Goal: Task Accomplishment & Management: Use online tool/utility

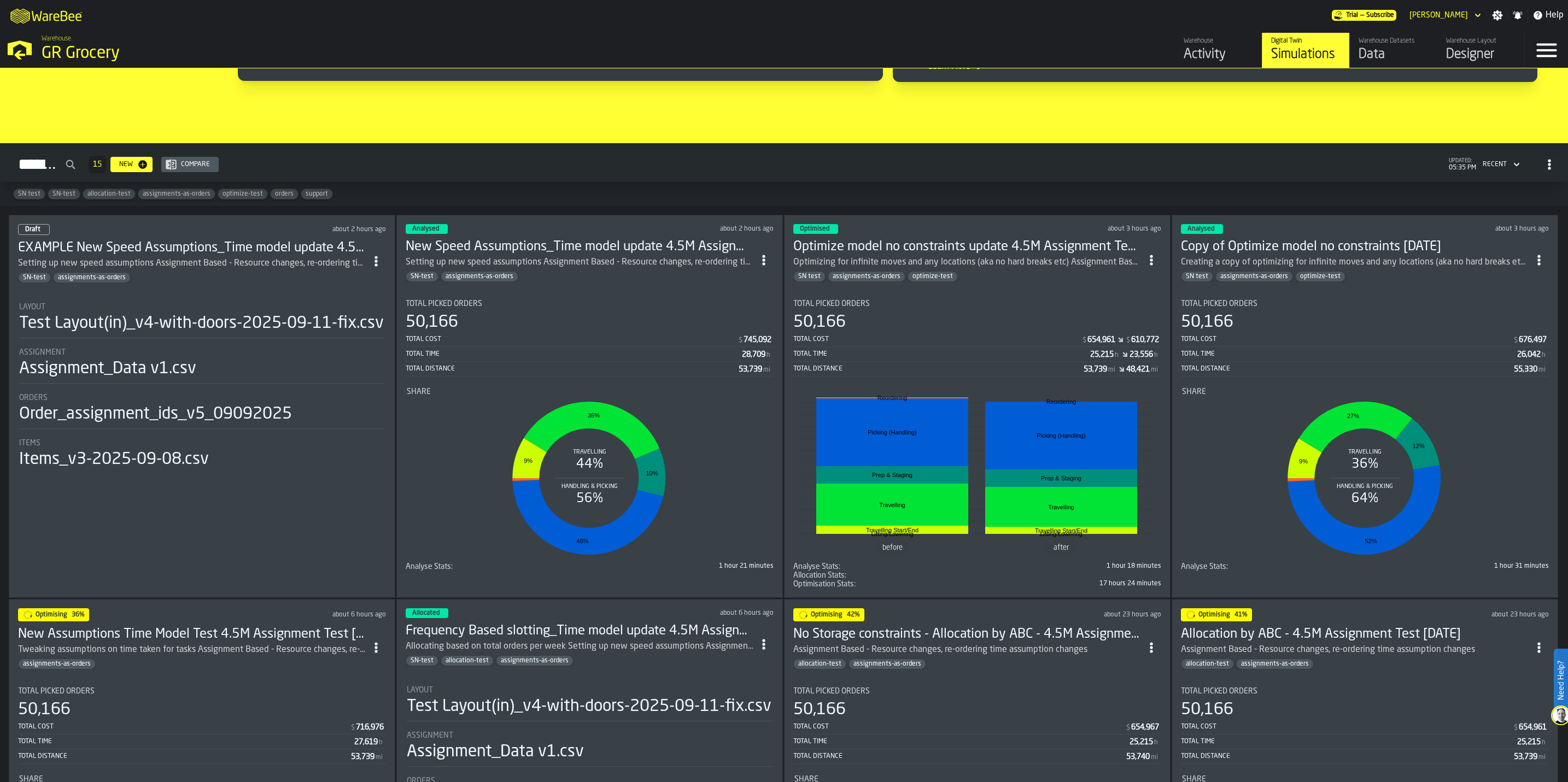
scroll to position [738, 0]
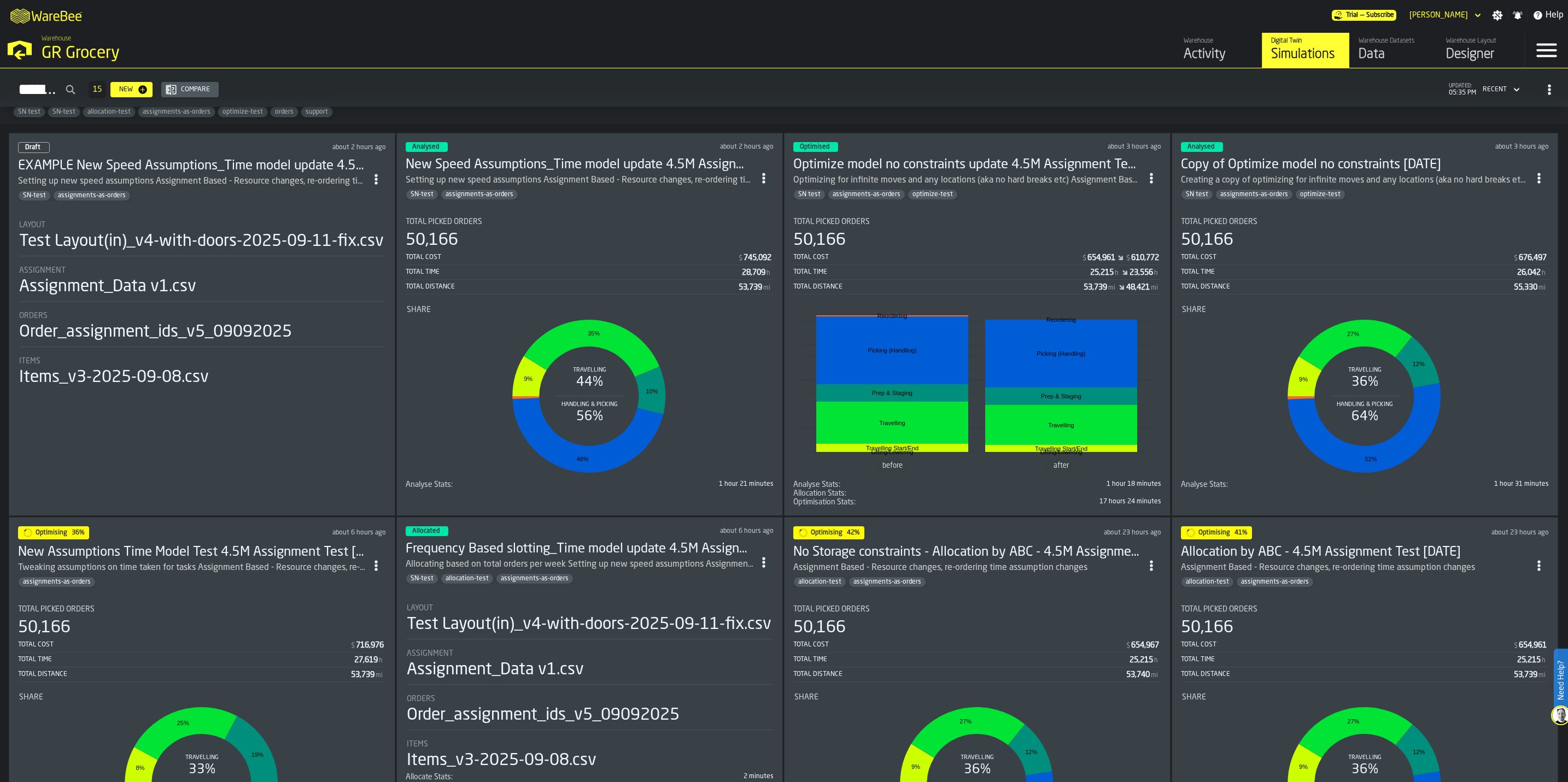
click at [588, 190] on div "New Speed Assumptions_Time model update 4.5M Assignment Test [DATE] Setting up …" at bounding box center [580, 178] width 349 height 43
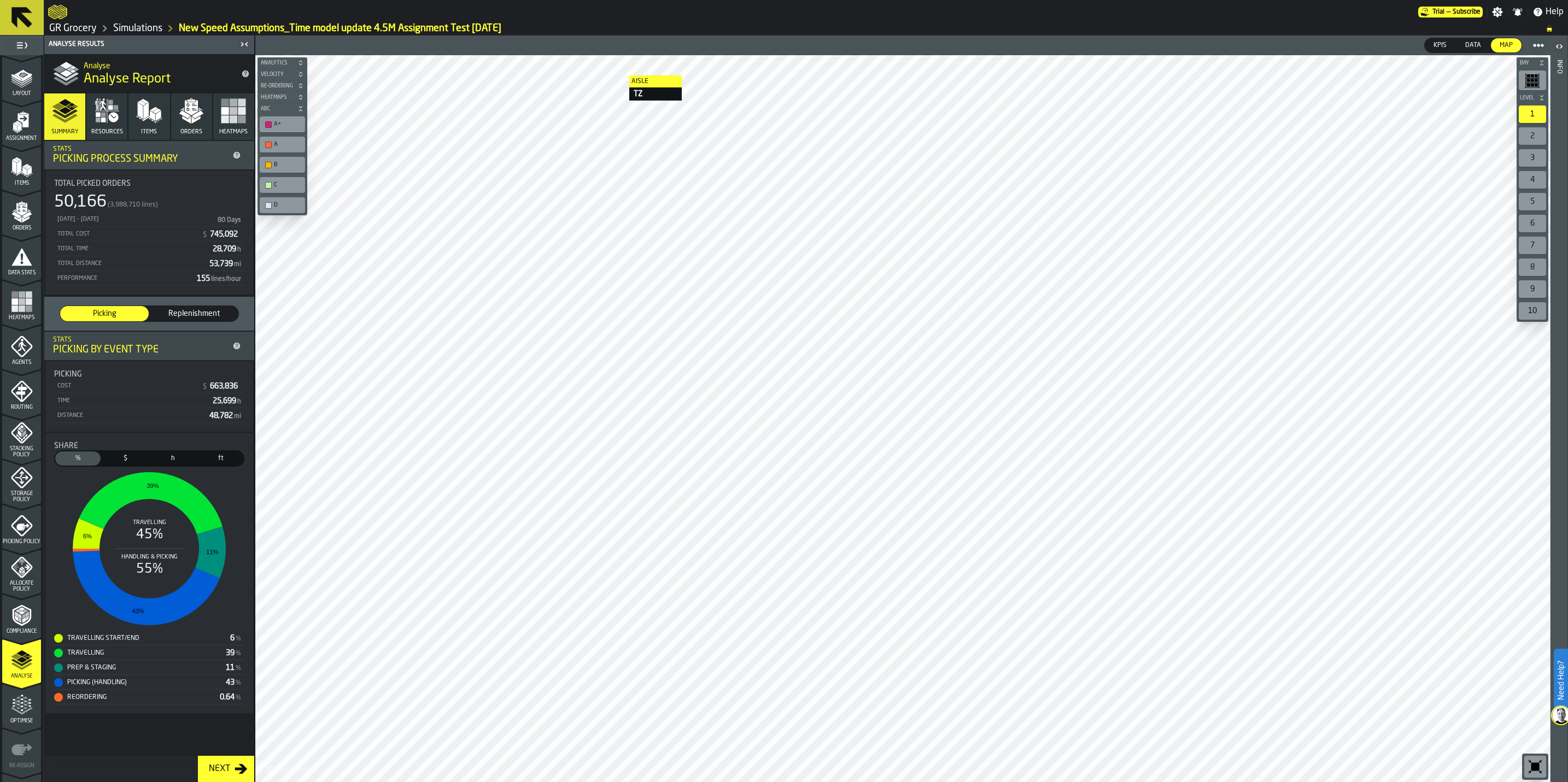
scroll to position [79, 0]
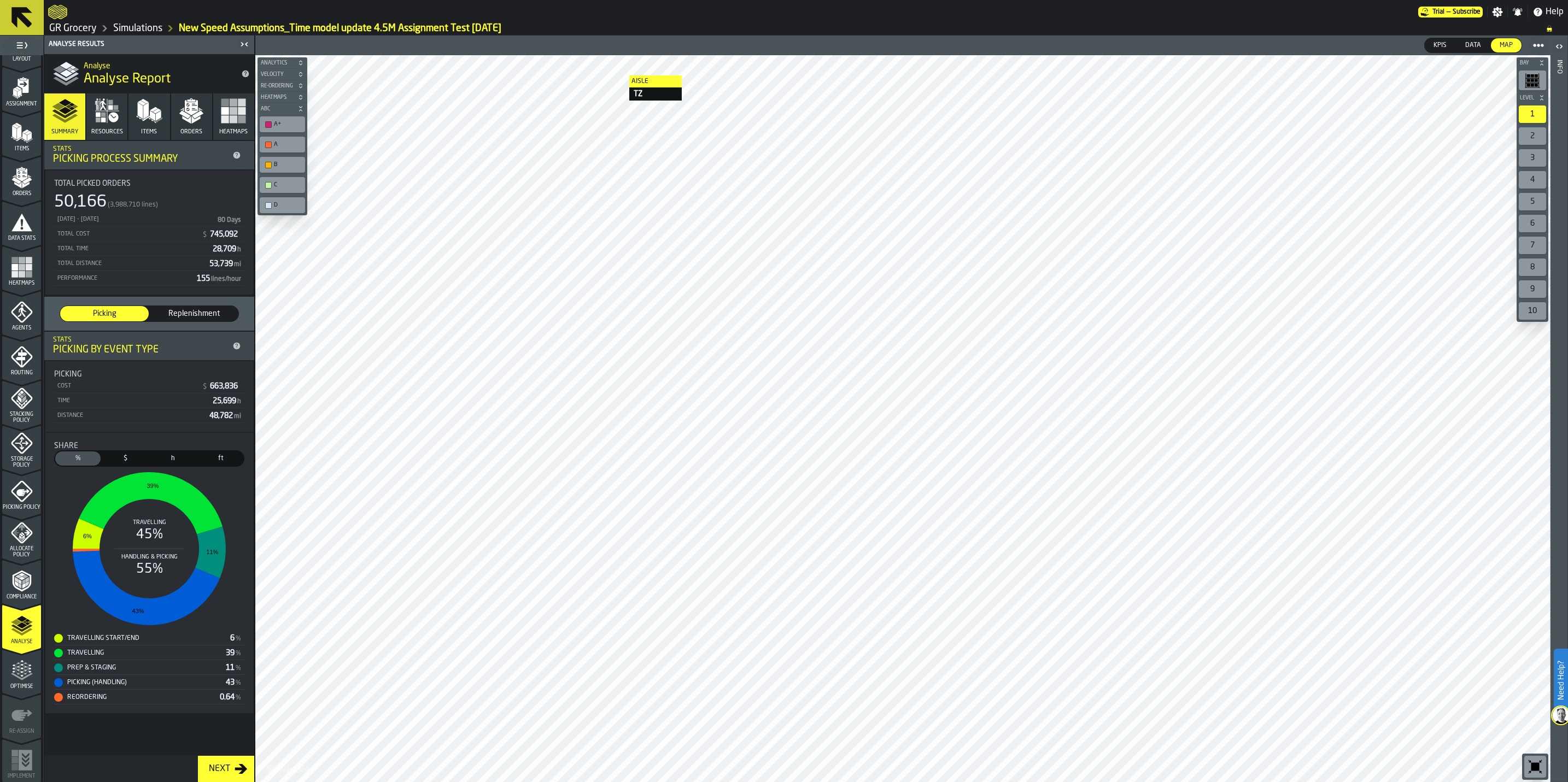
click at [19, 456] on span "Storage Policy" at bounding box center [22, 462] width 39 height 12
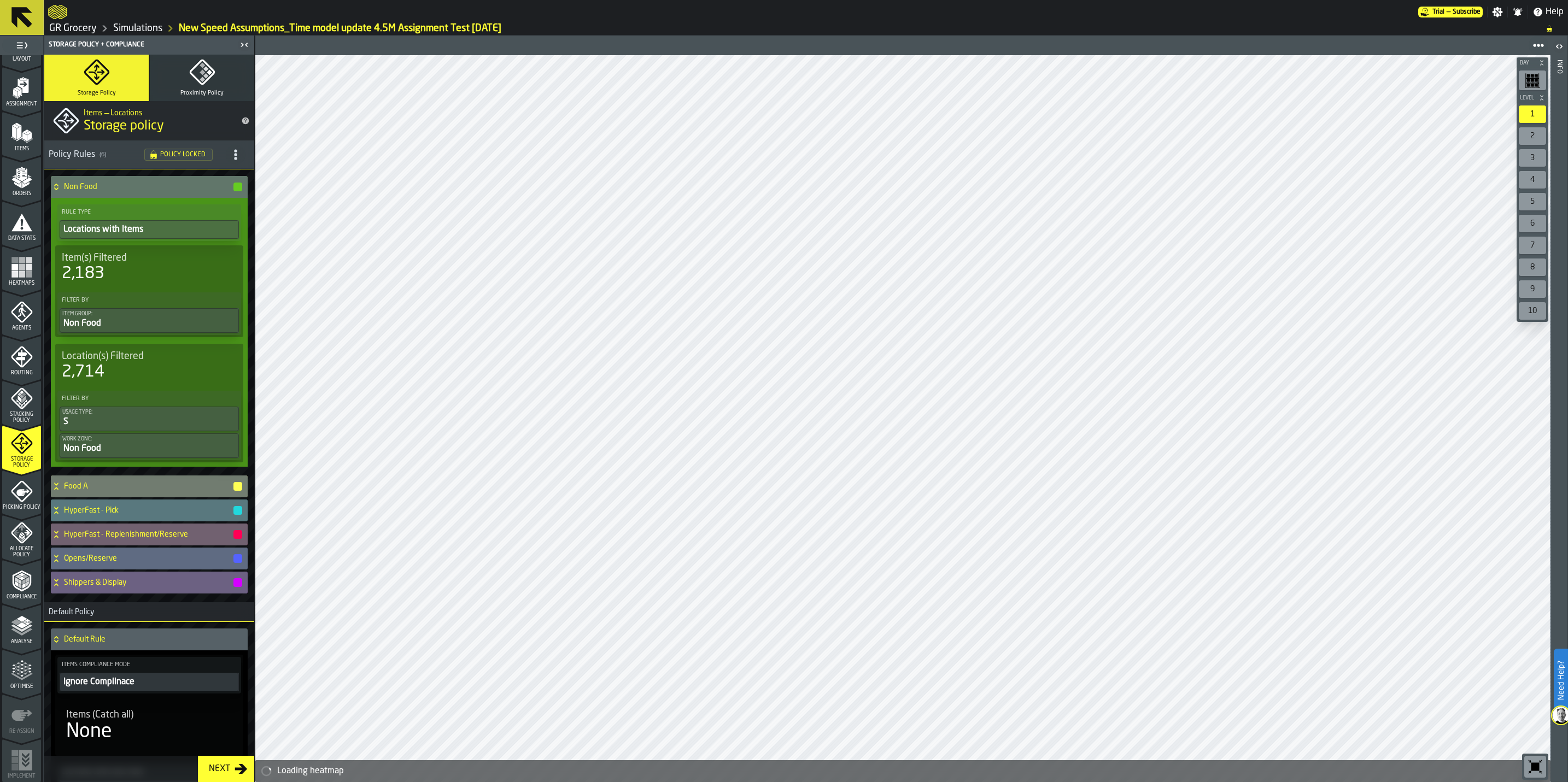
click at [11, 505] on span "Picking Policy" at bounding box center [22, 507] width 39 height 6
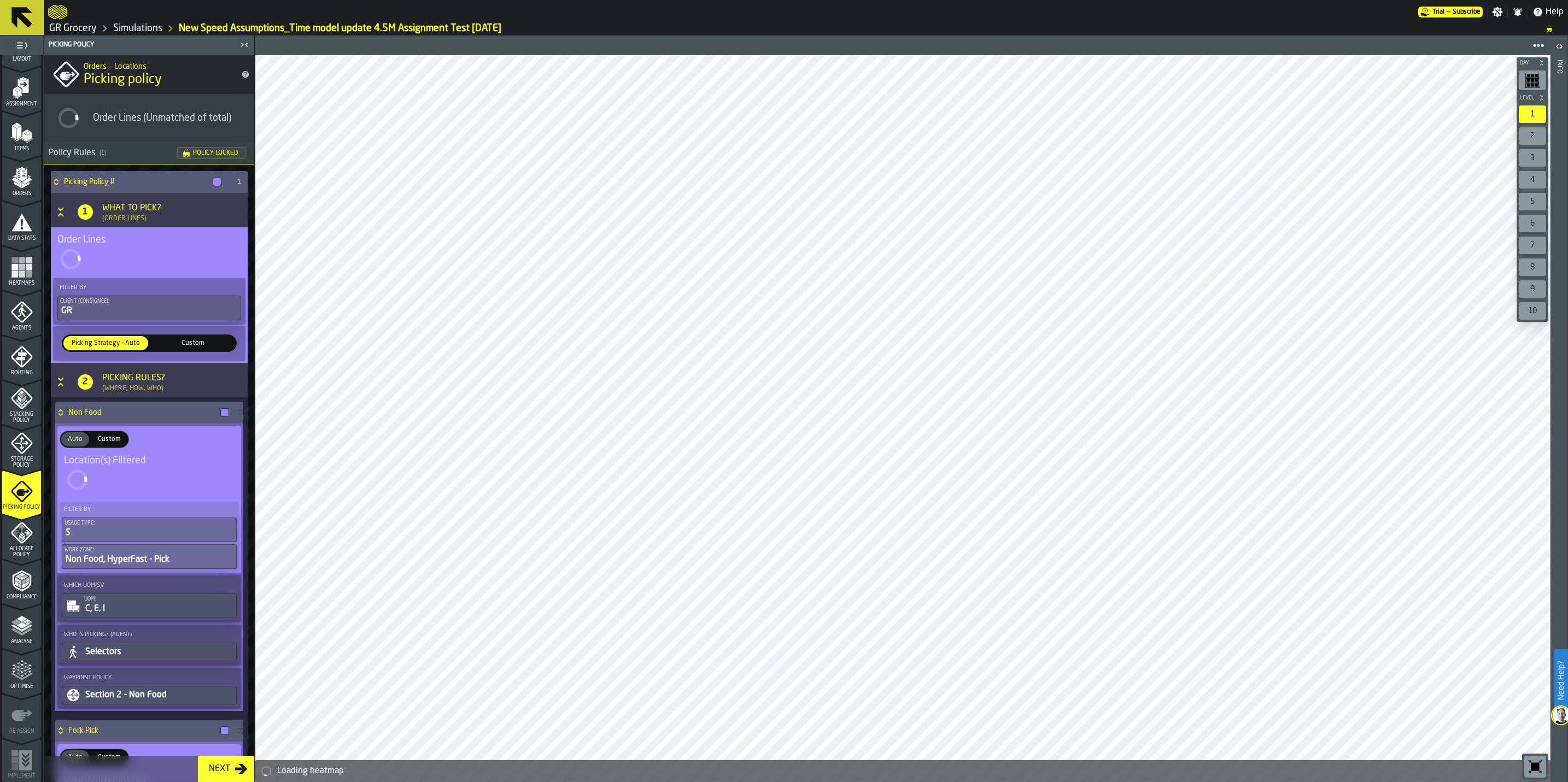
click at [25, 669] on icon "menu Optimise" at bounding box center [26, 666] width 8 height 12
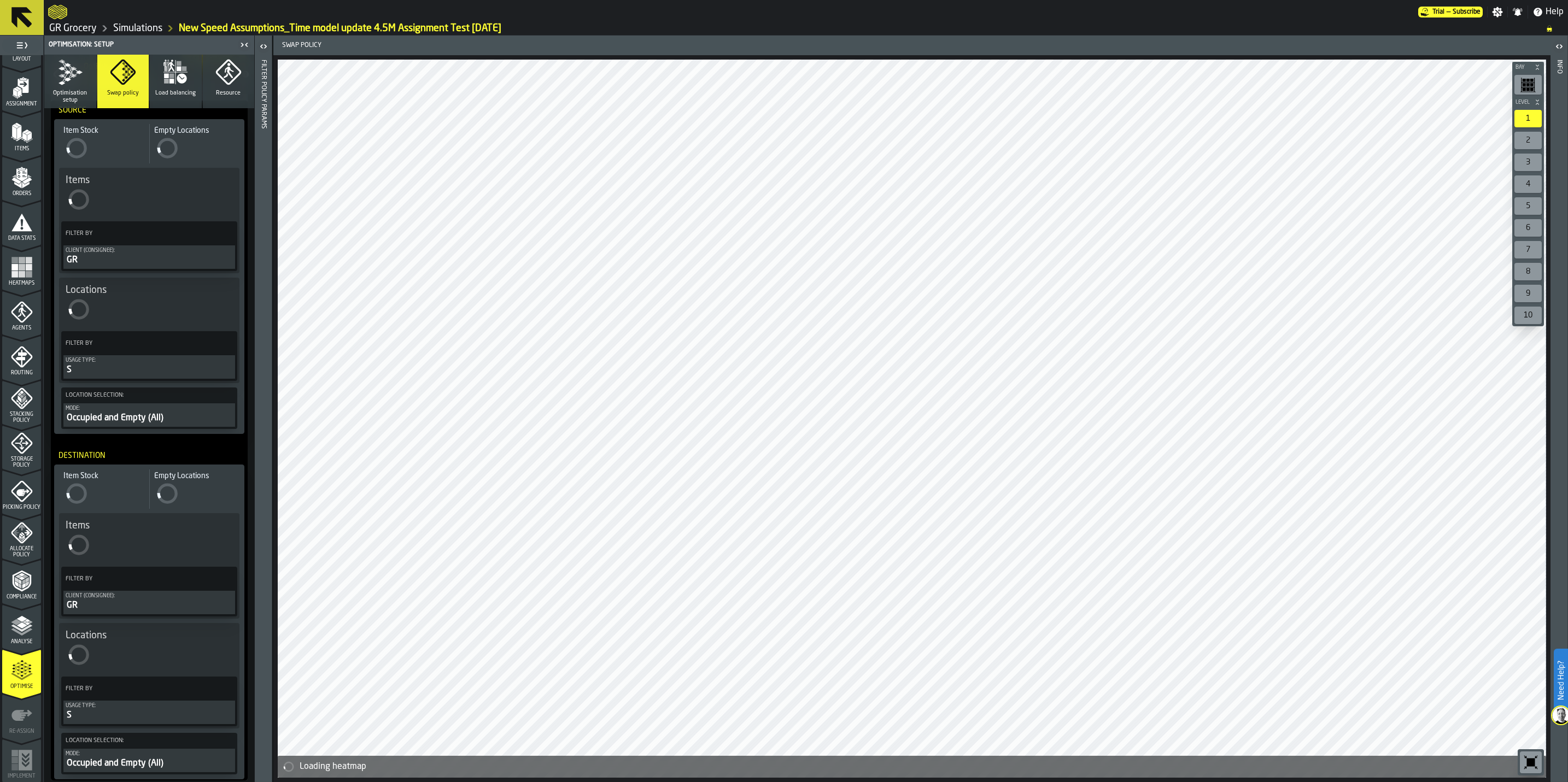
scroll to position [0, 0]
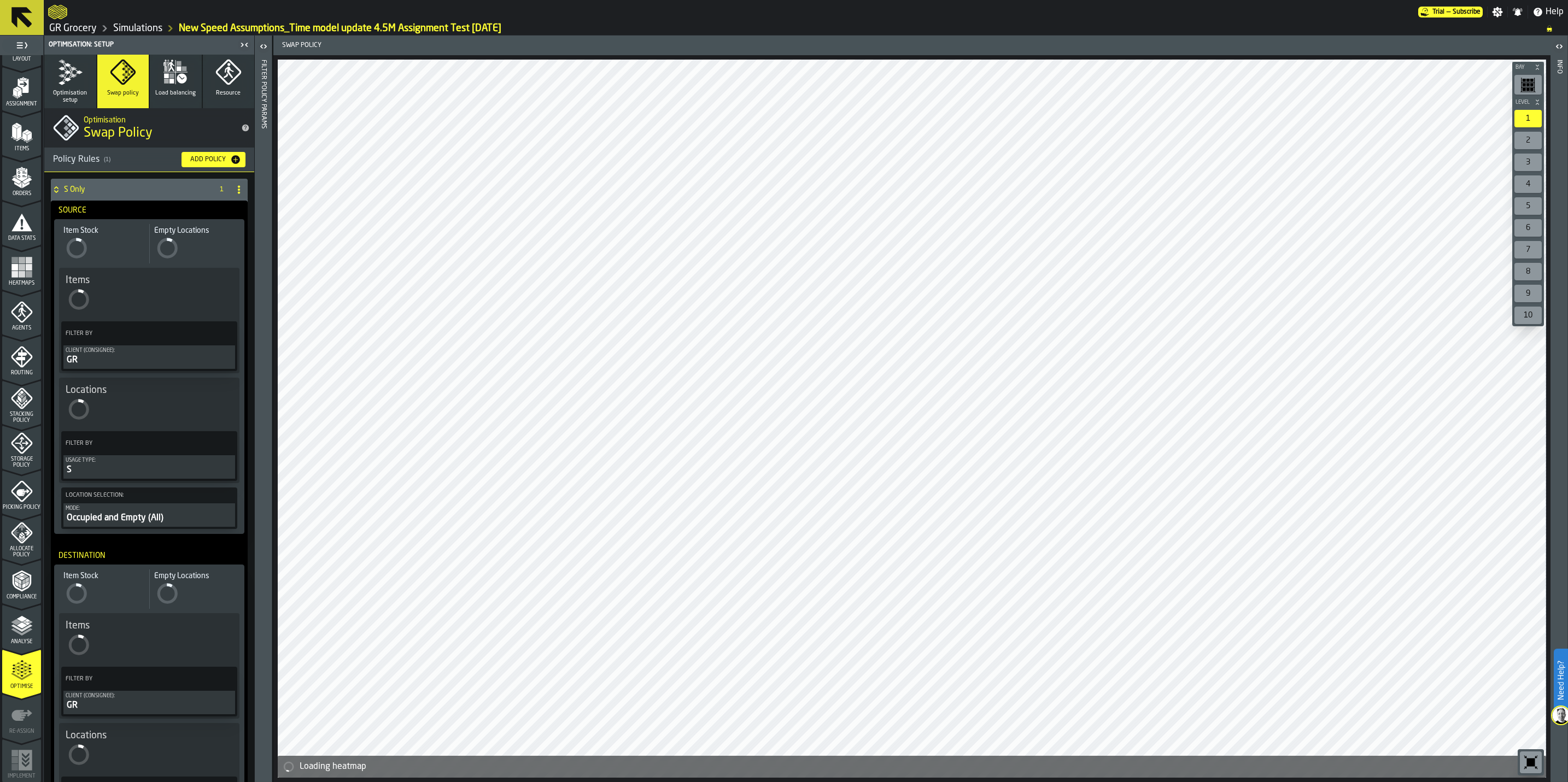
click at [66, 84] on icon "button" at bounding box center [70, 72] width 27 height 27
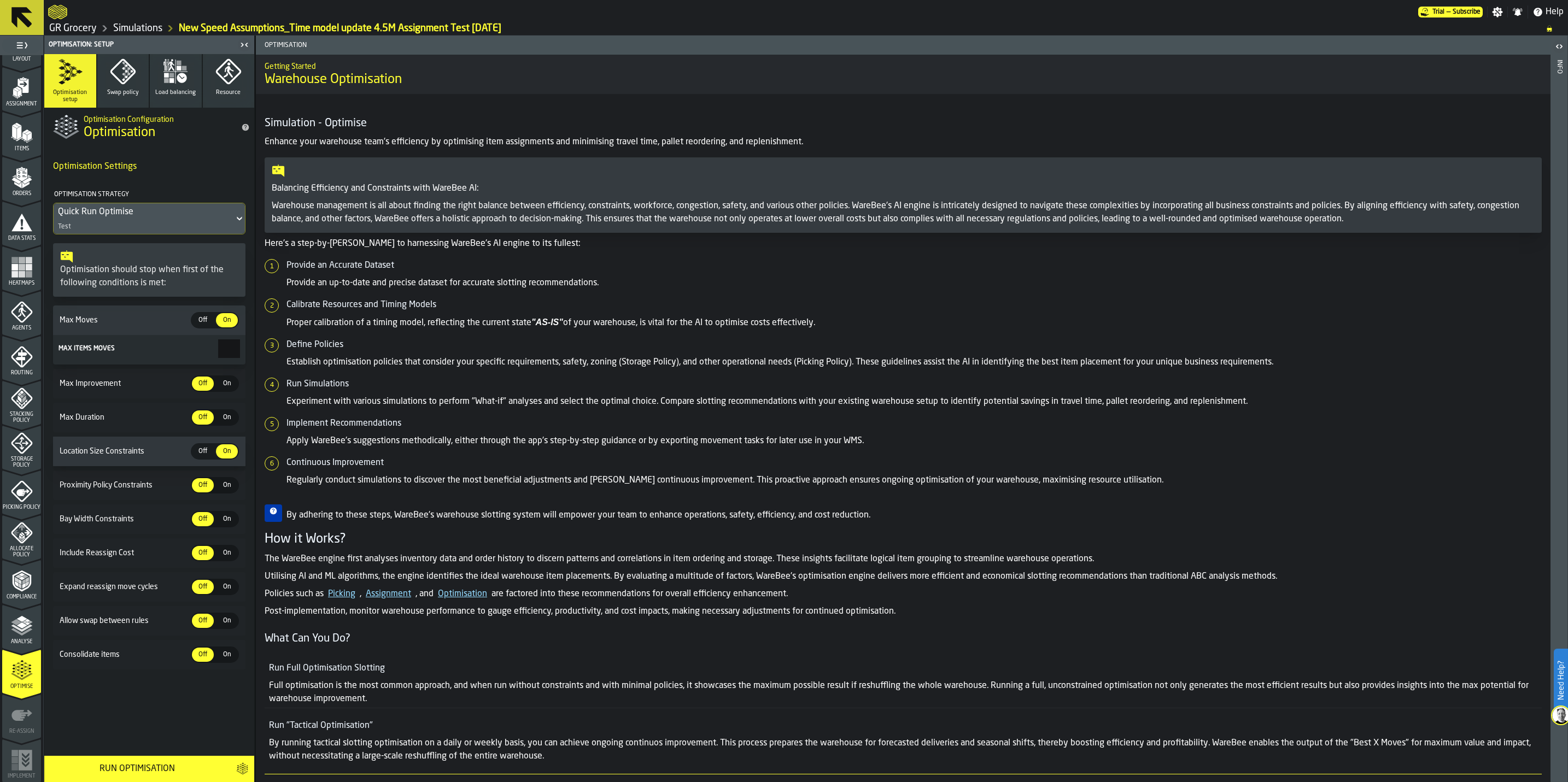
click at [23, 625] on polygon "menu Analyse" at bounding box center [21, 624] width 10 height 6
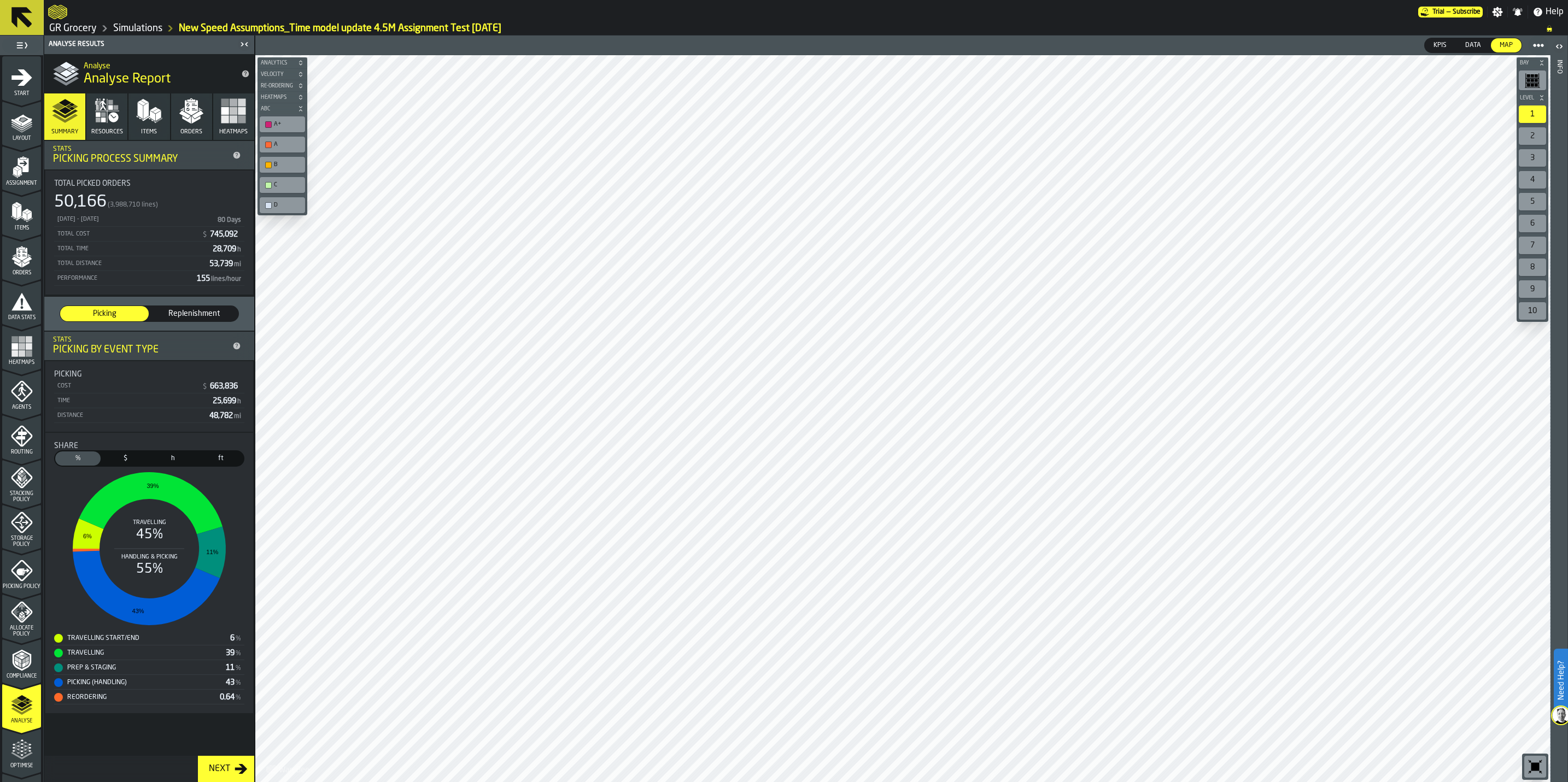
click at [11, 397] on icon "menu Agents" at bounding box center [22, 391] width 22 height 22
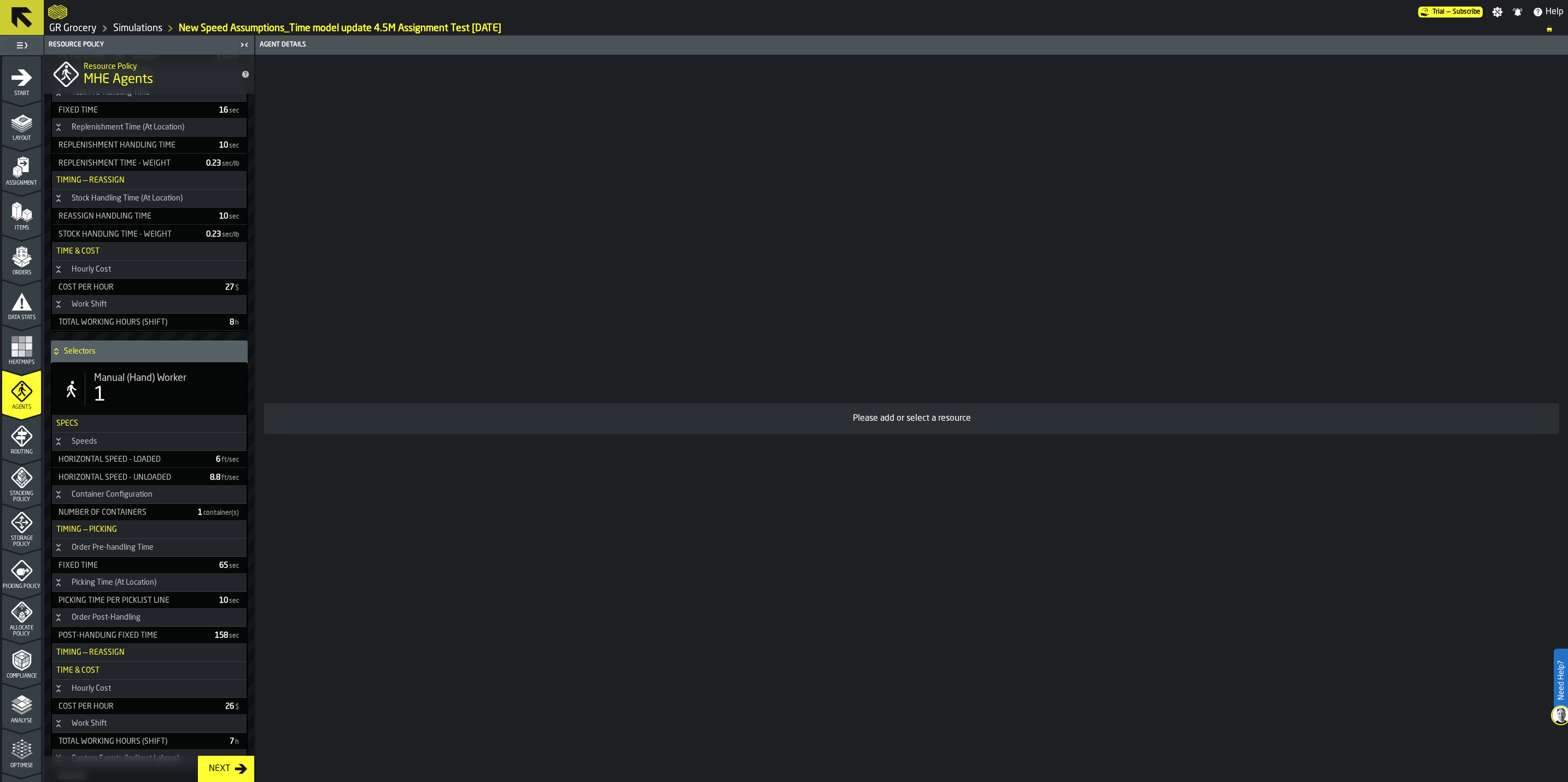
scroll to position [619, 0]
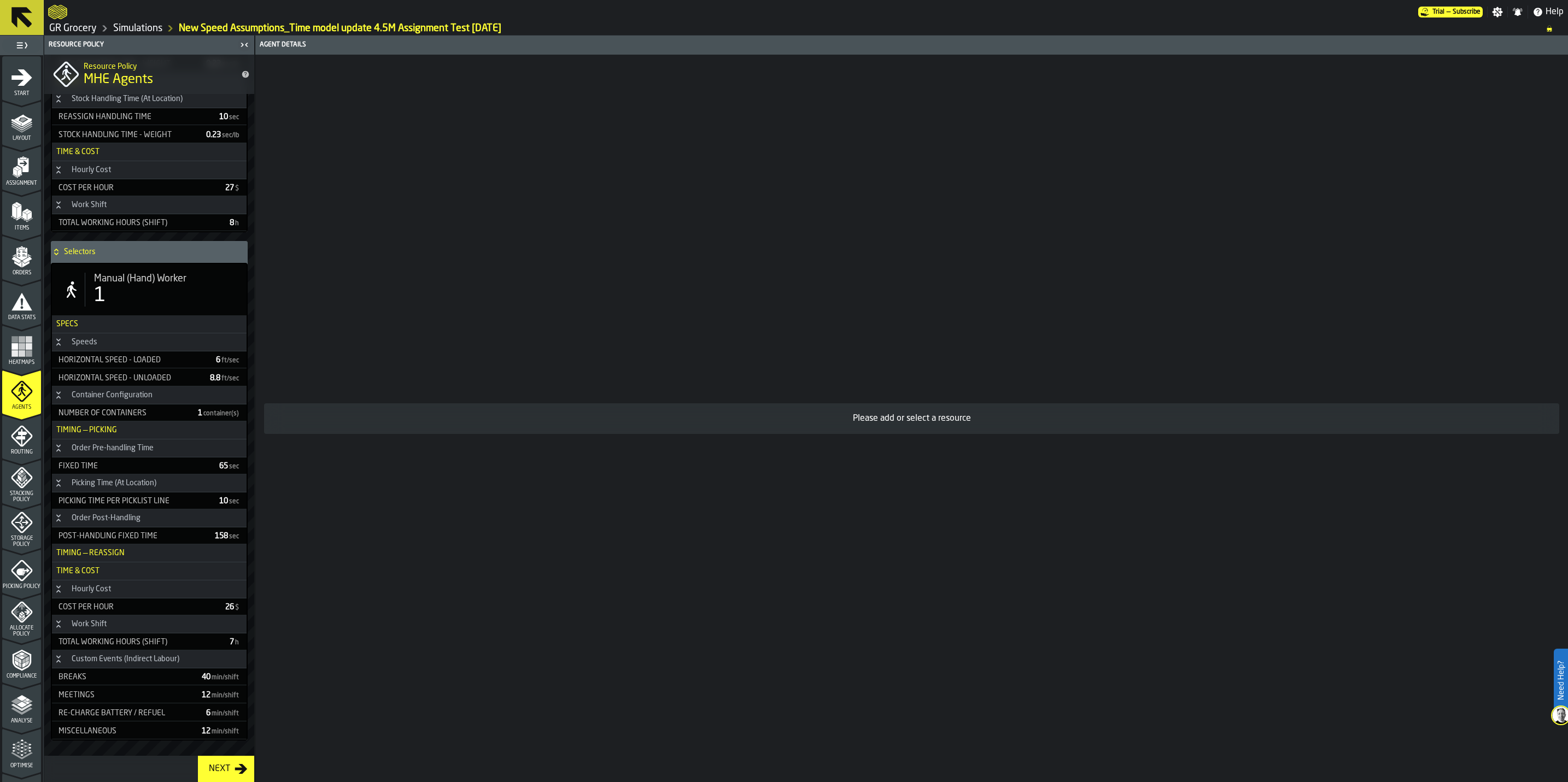
click at [151, 286] on div "1" at bounding box center [166, 295] width 144 height 22
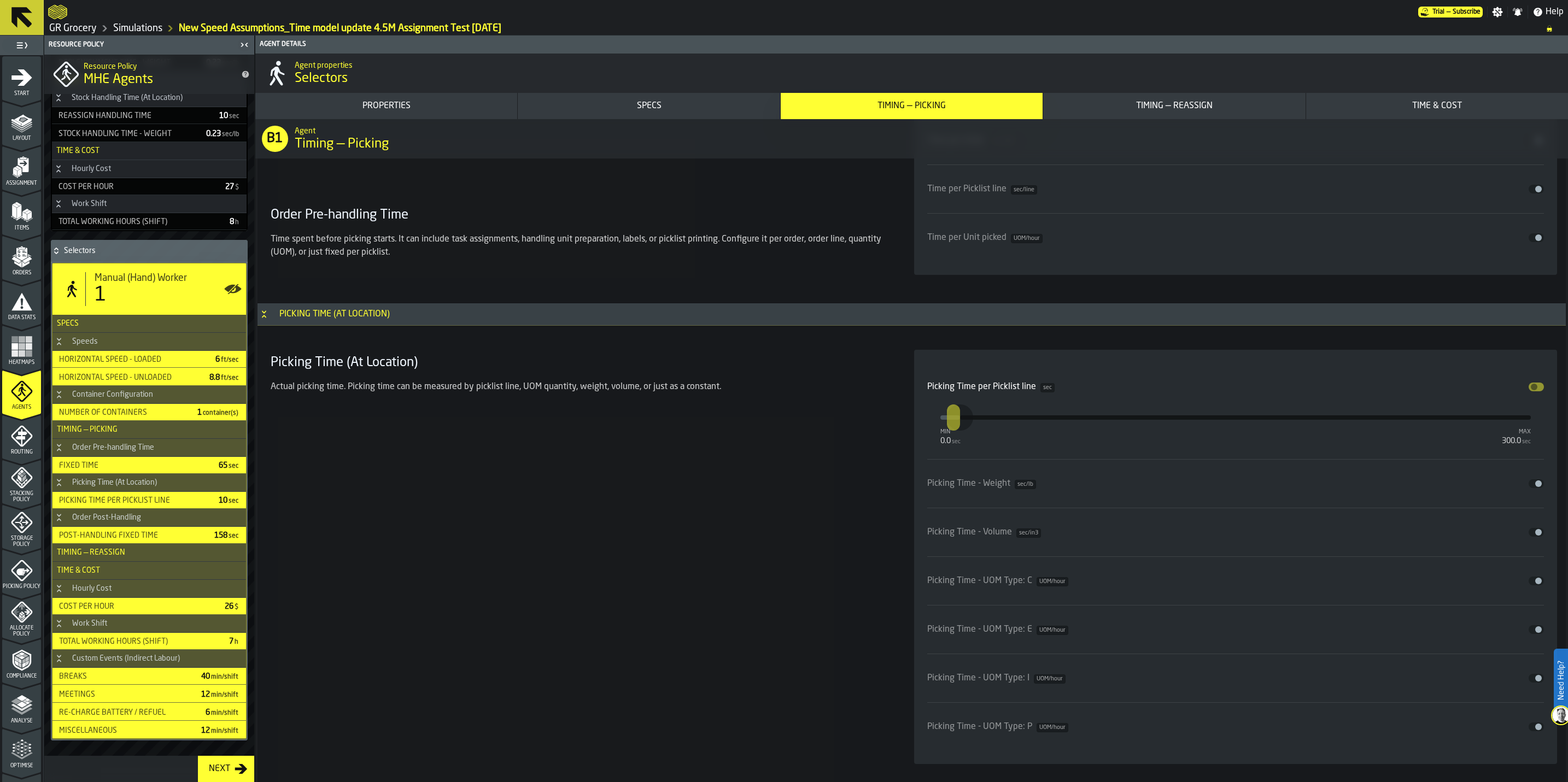
scroll to position [79, 0]
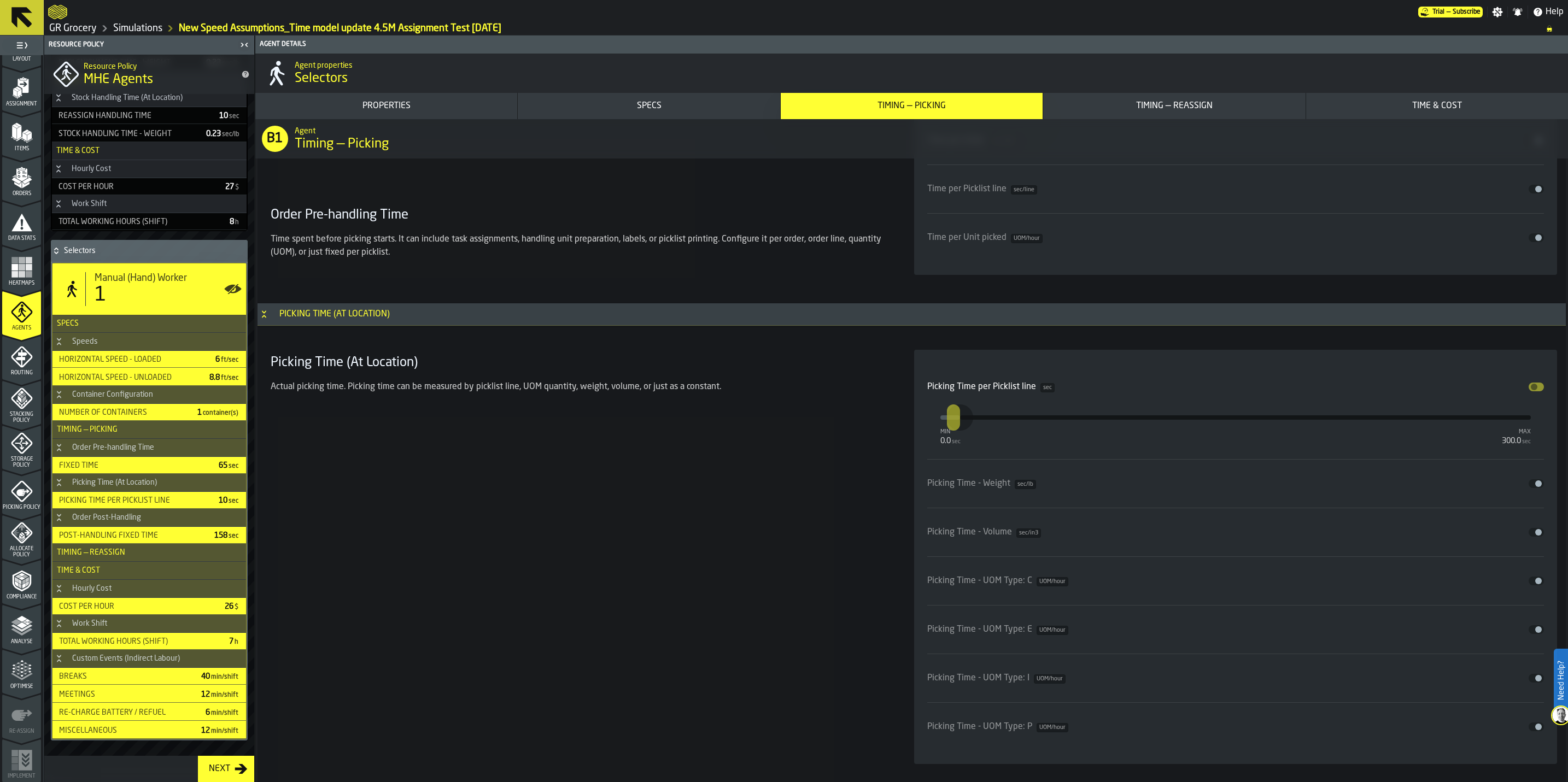
click at [12, 677] on icon "menu Optimise" at bounding box center [22, 670] width 22 height 22
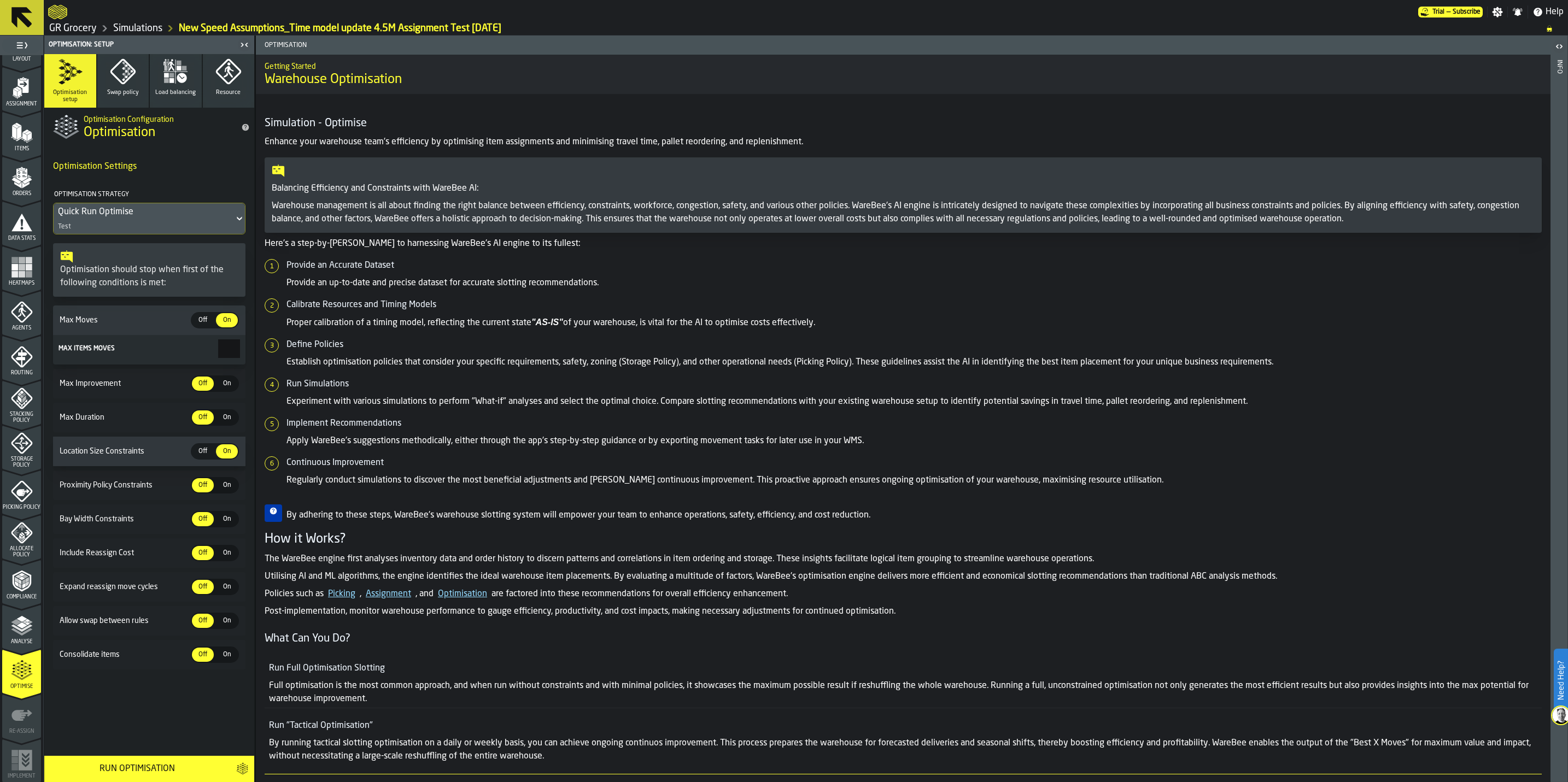
click at [117, 23] on link "Simulations" at bounding box center [138, 28] width 49 height 12
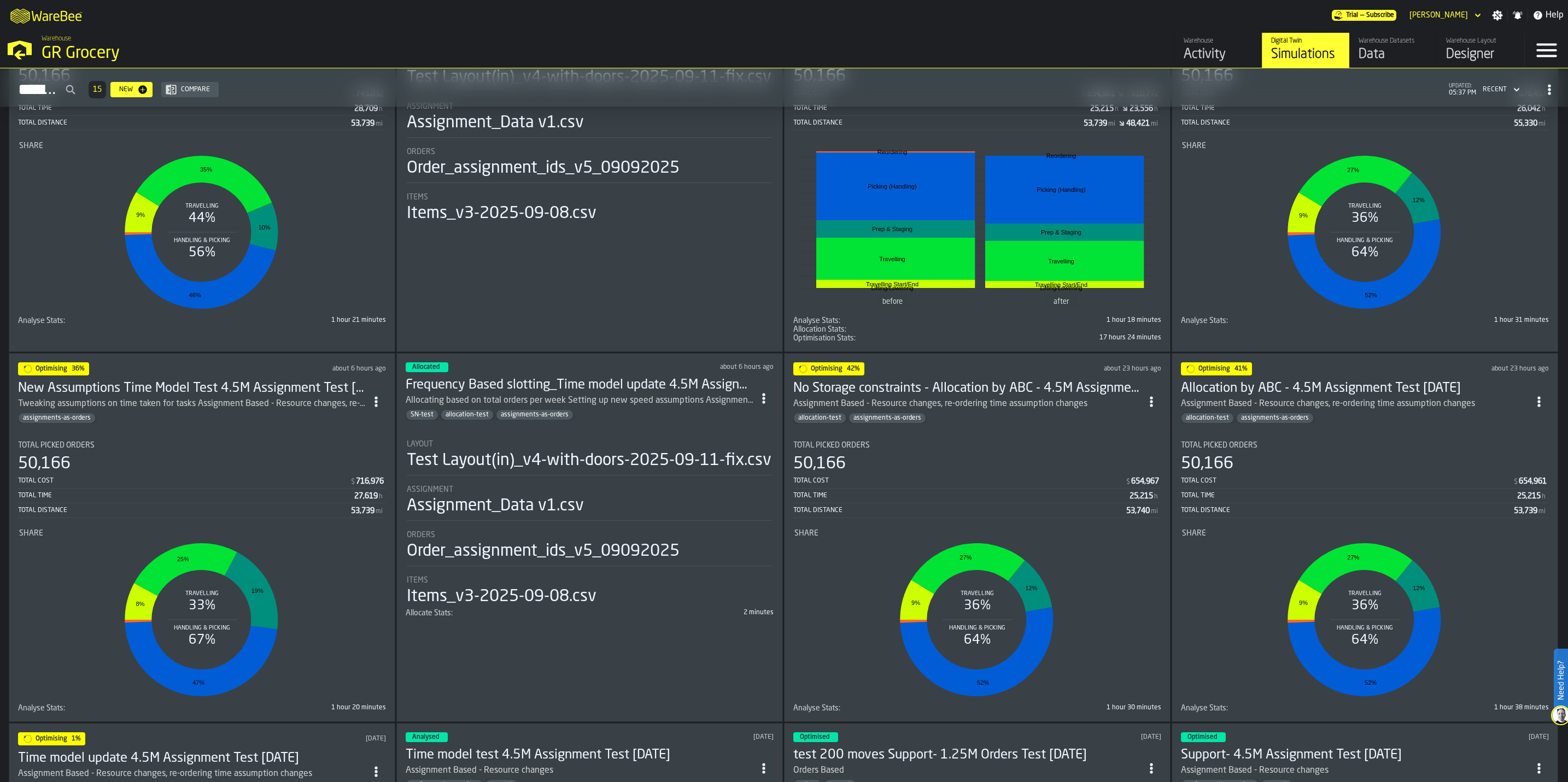
scroll to position [738, 0]
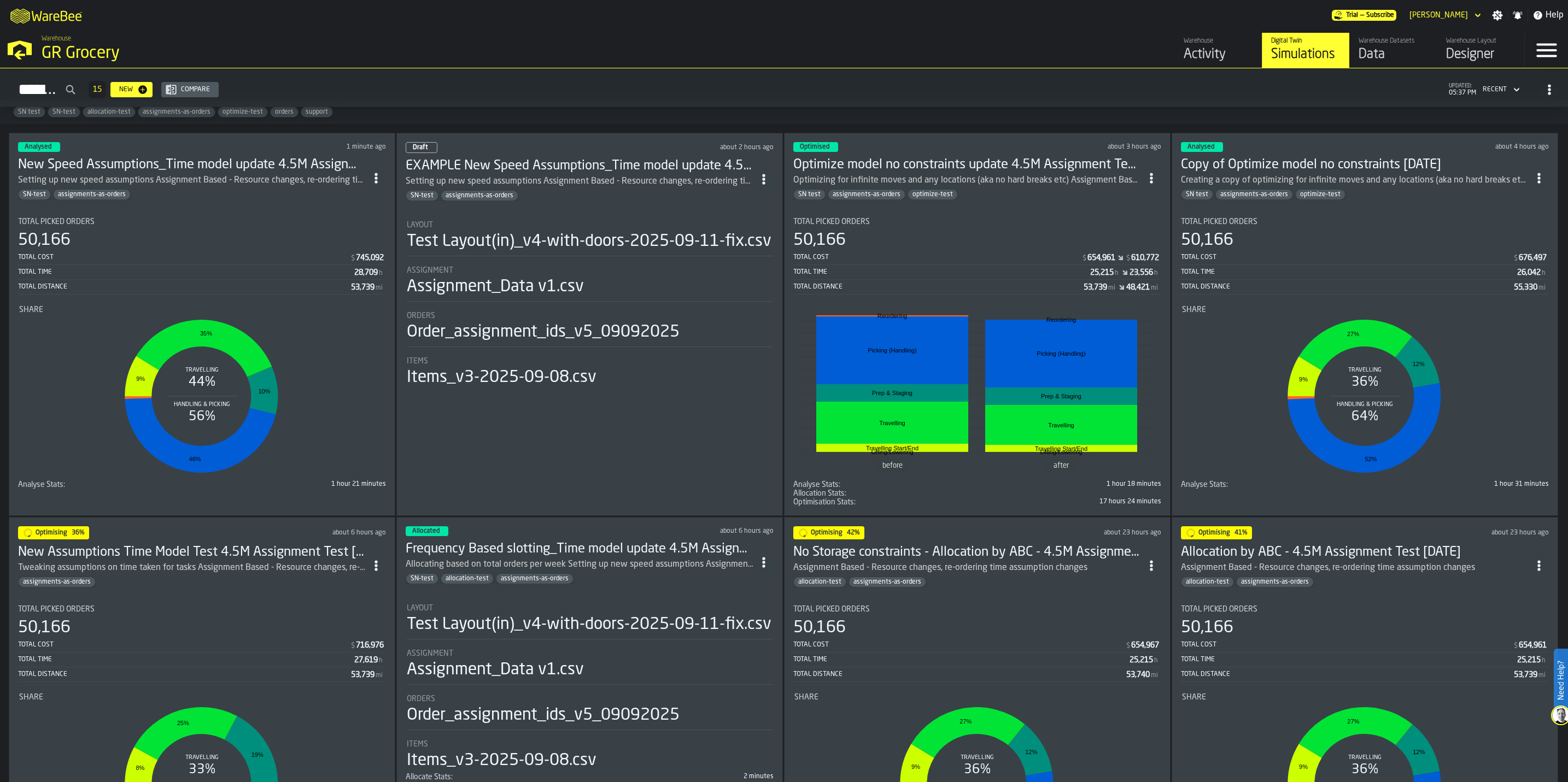
click at [376, 183] on icon "ItemListCard-DashboardItemContainer" at bounding box center [377, 179] width 11 height 11
click at [234, 182] on div "Setting up new speed assumptions Assignment Based - Resource changes, re-orderi…" at bounding box center [192, 180] width 349 height 13
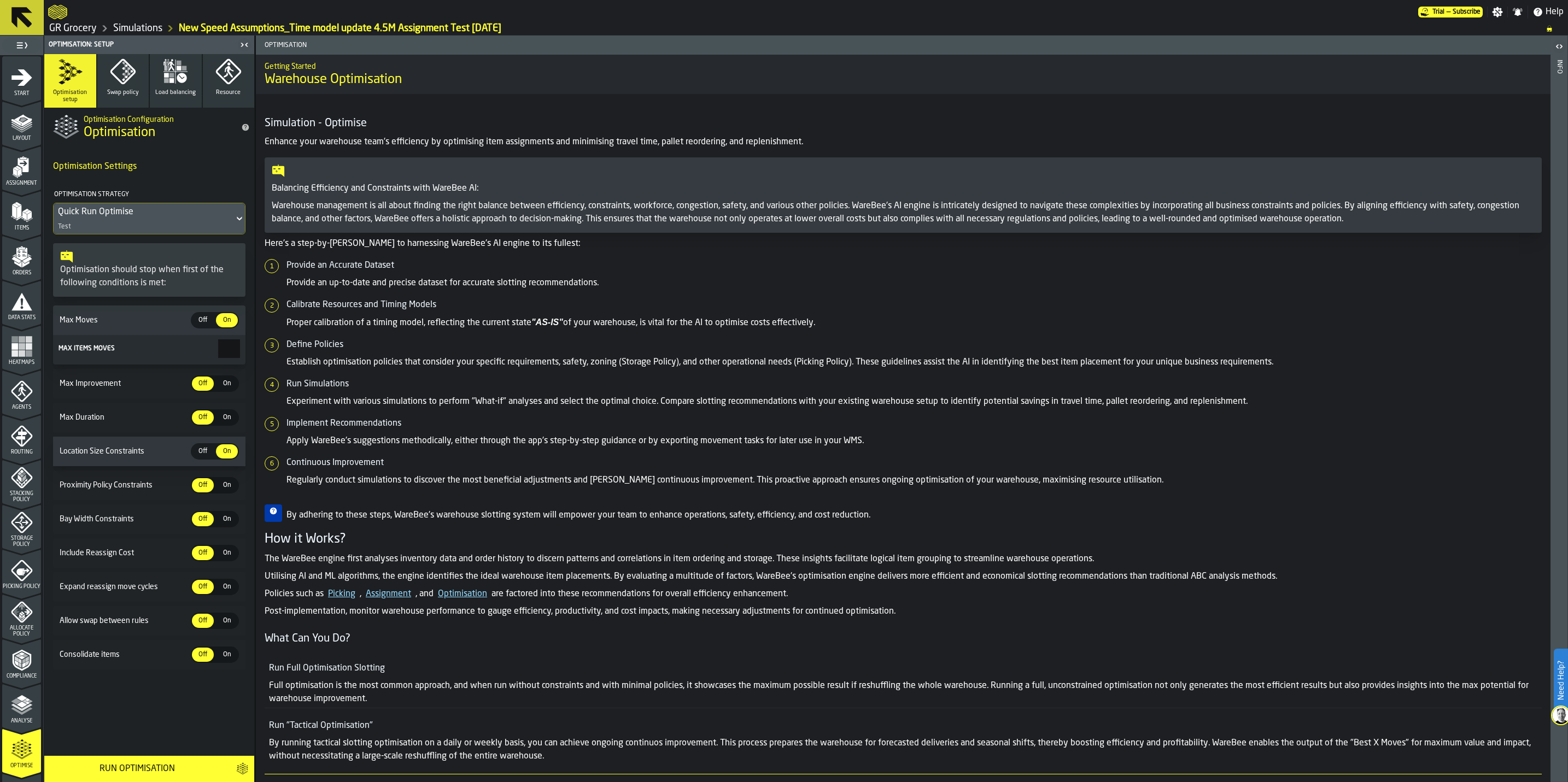
click at [11, 79] on icon "menu Start" at bounding box center [22, 77] width 21 height 16
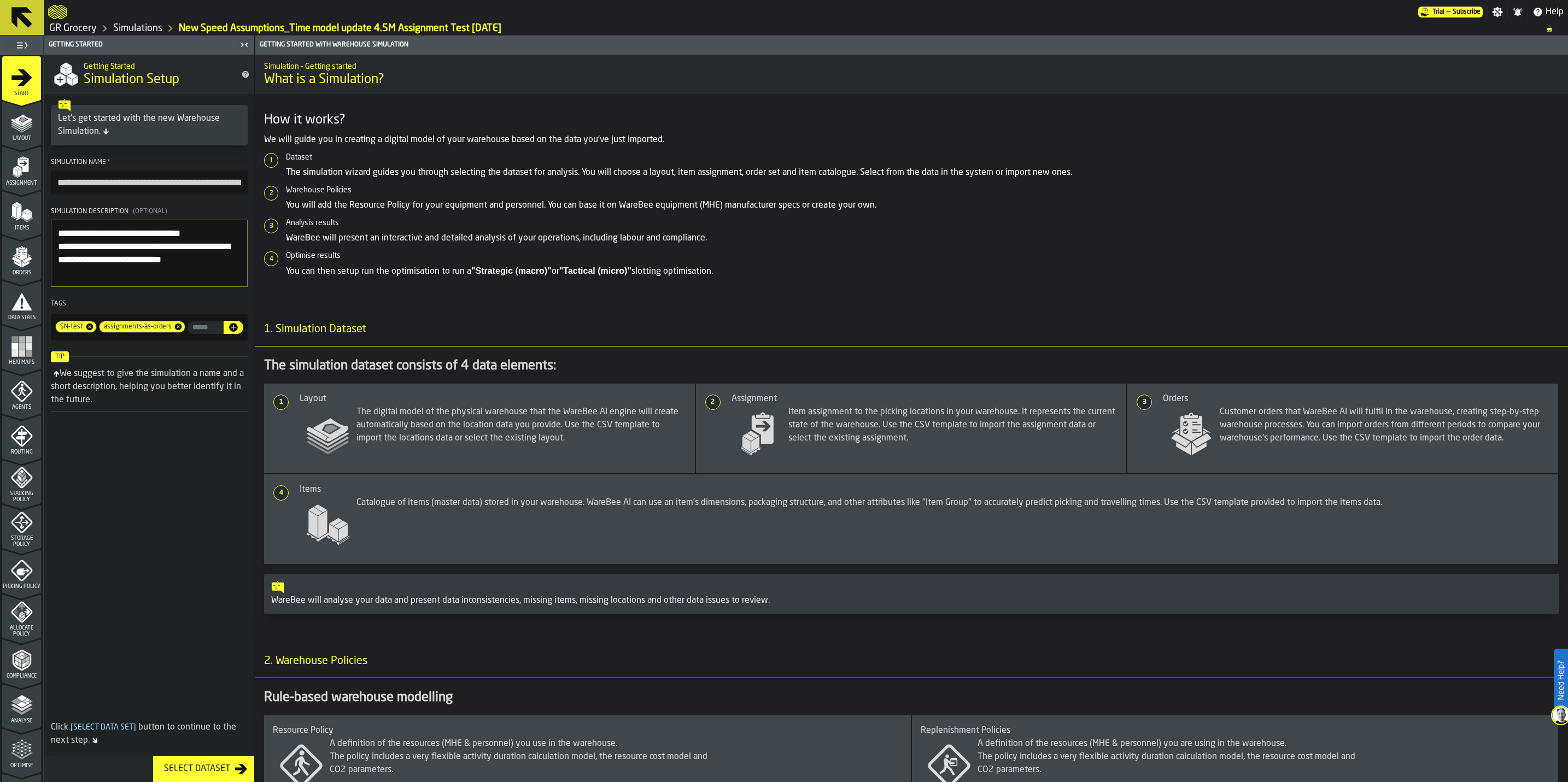
click at [85, 180] on input "**********" at bounding box center [149, 183] width 197 height 24
click at [107, 183] on input "**********" at bounding box center [149, 183] width 197 height 24
type input "**********"
click at [193, 758] on button "Select Dataset" at bounding box center [204, 768] width 101 height 27
click at [138, 23] on link "Simulations" at bounding box center [138, 28] width 49 height 12
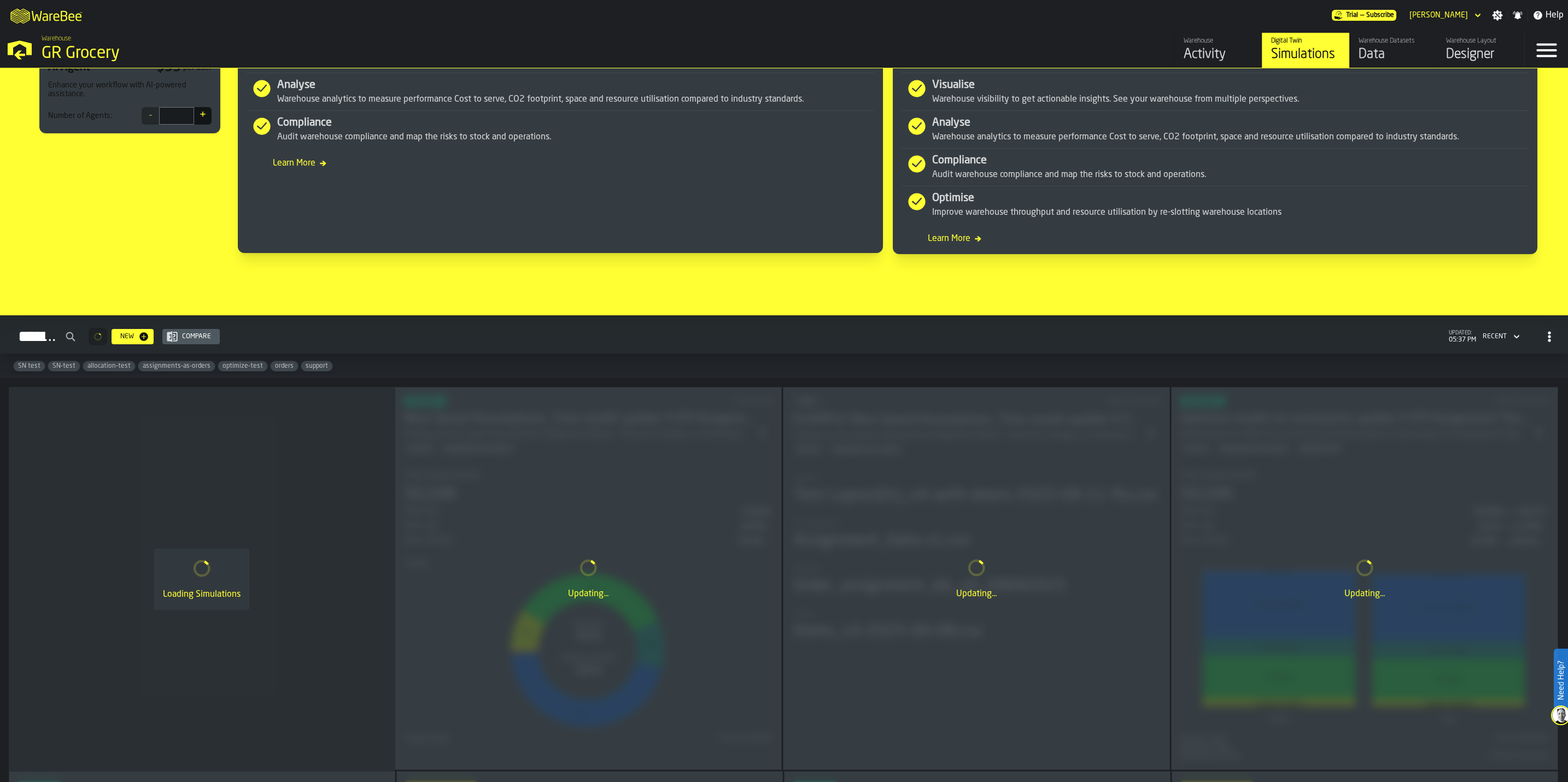
scroll to position [656, 0]
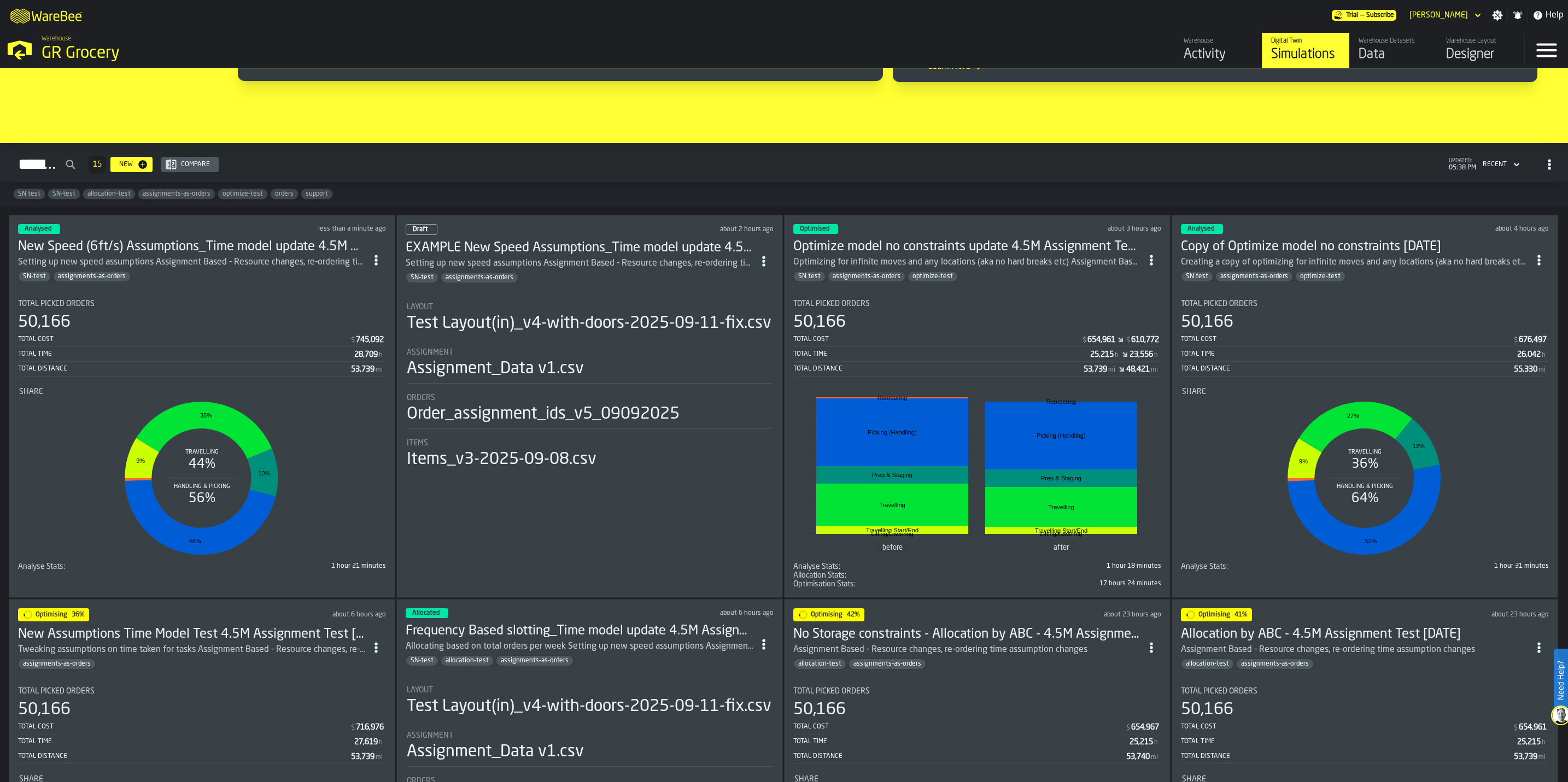
click at [371, 259] on span "ItemListCard-DashboardItemContainer" at bounding box center [376, 260] width 19 height 19
click at [340, 336] on div "Duplicate" at bounding box center [355, 338] width 57 height 13
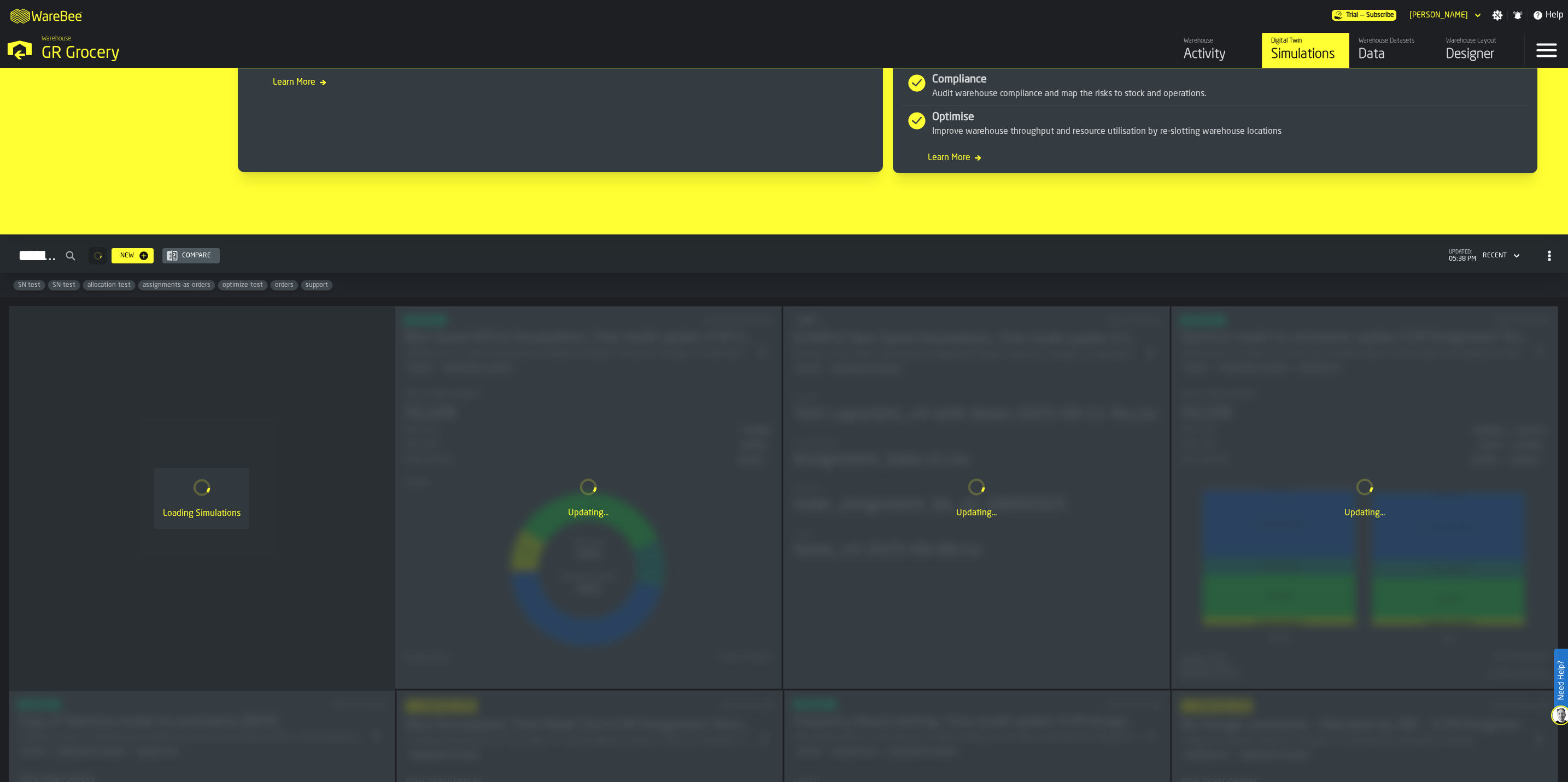
scroll to position [574, 0]
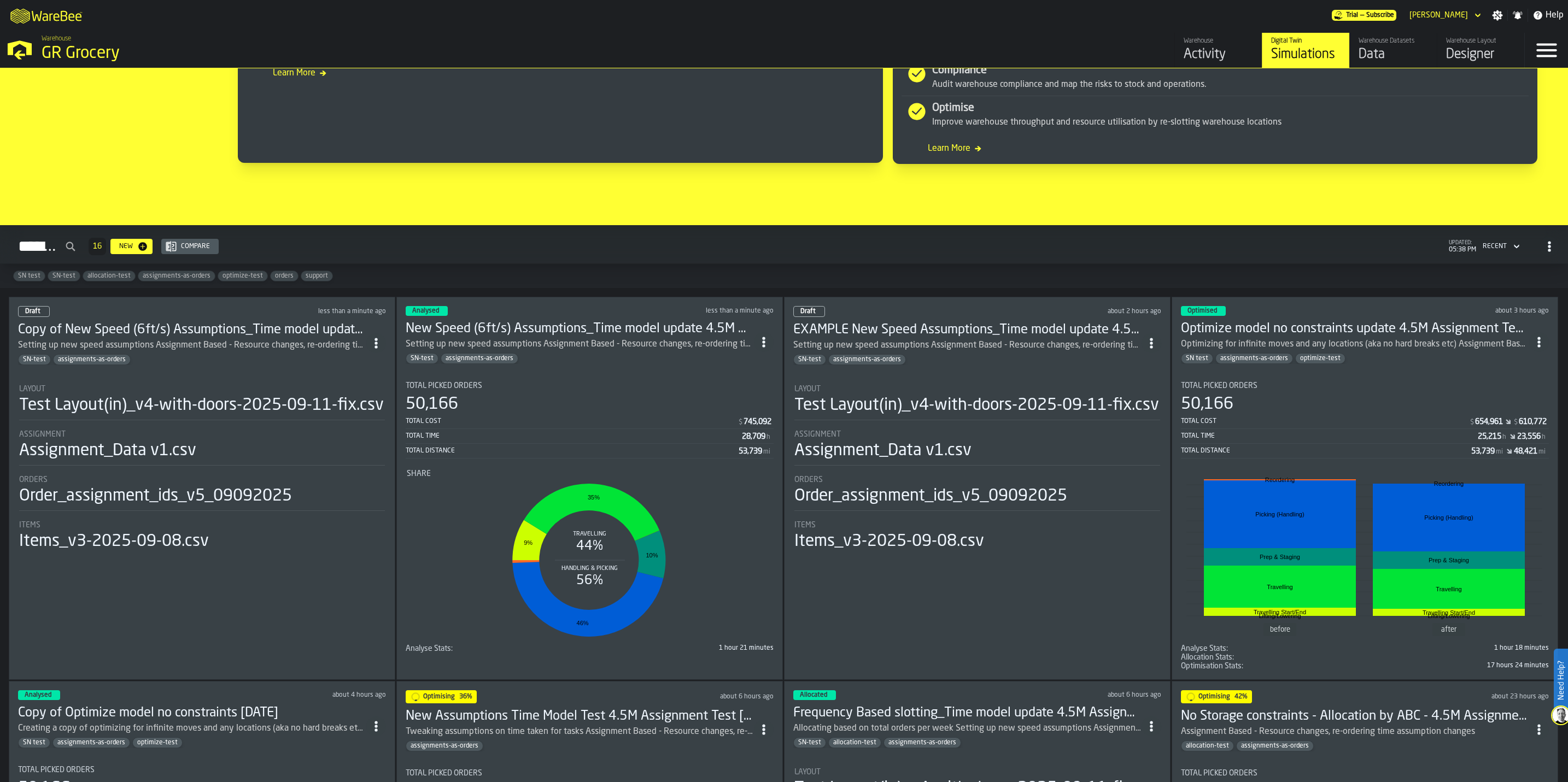
click at [169, 331] on h3 "Copy of New Speed (6ft/s) Assumptions_Time model update 4.5M Assignment Test [D…" at bounding box center [192, 330] width 349 height 18
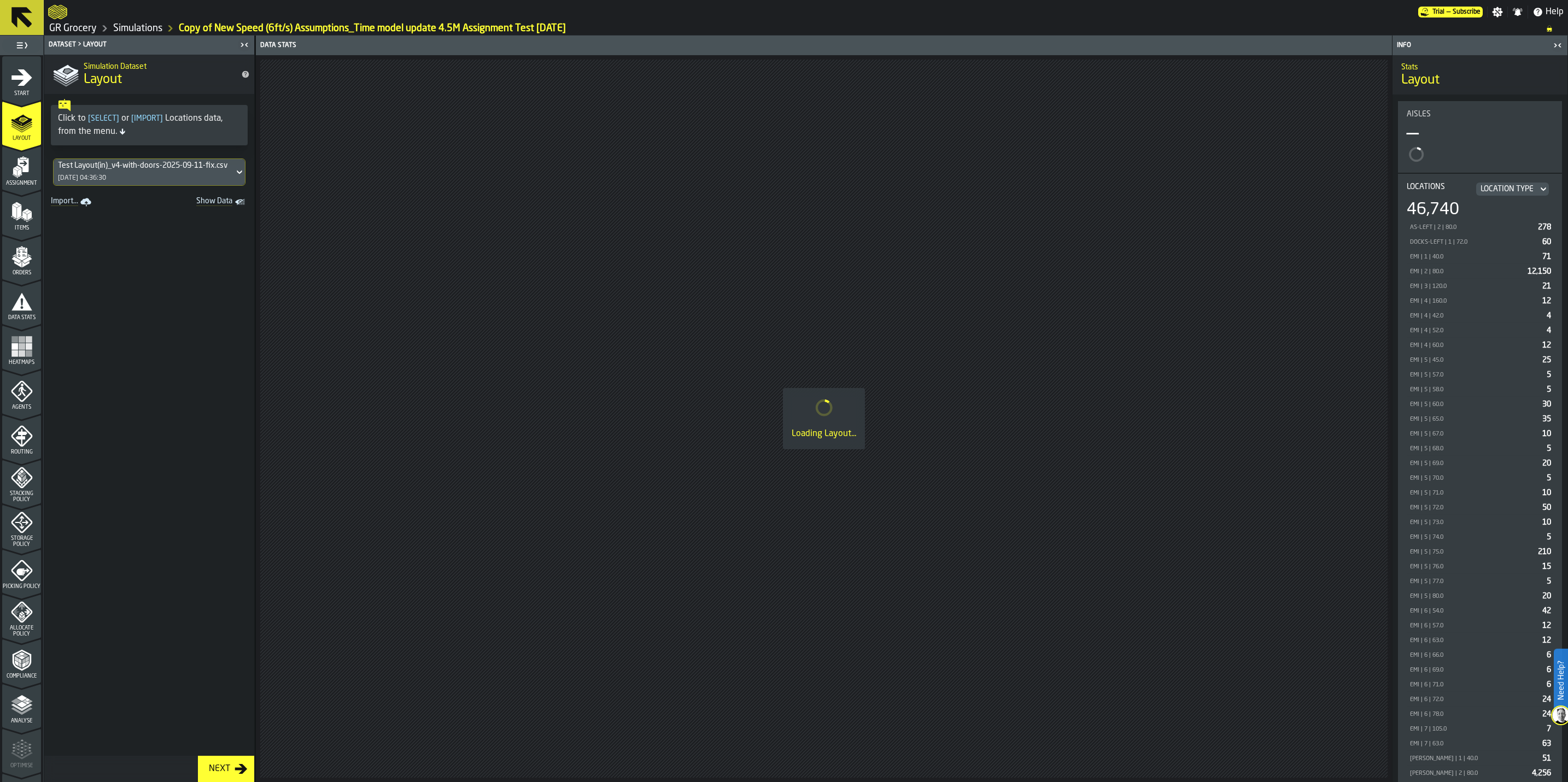
click at [15, 95] on span "Start" at bounding box center [22, 93] width 39 height 6
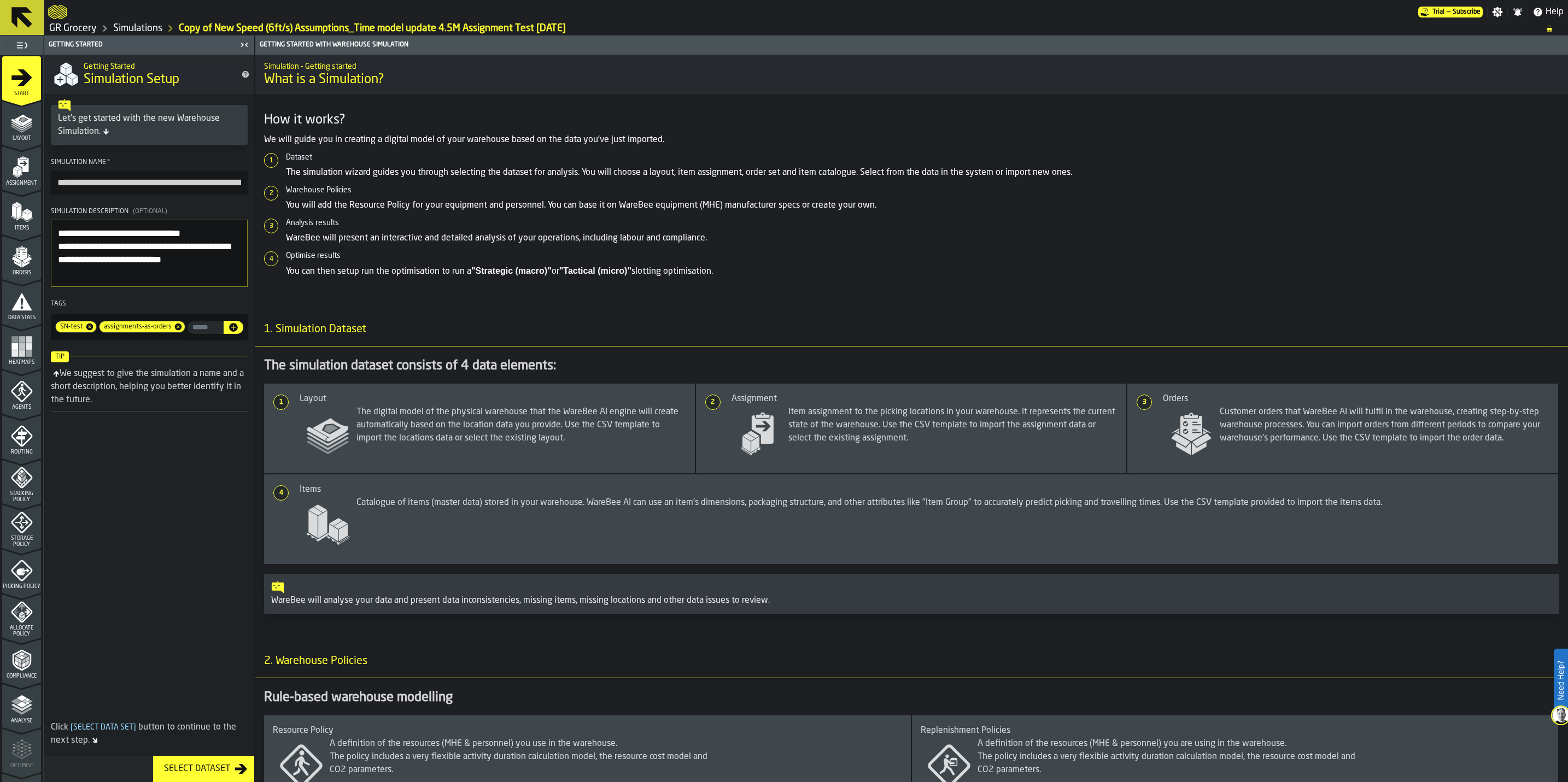
click at [96, 188] on input "**********" at bounding box center [149, 183] width 197 height 24
drag, startPoint x: 93, startPoint y: 184, endPoint x: -3, endPoint y: 179, distance: 96.1
click at [0, 179] on html "**********" at bounding box center [784, 391] width 1568 height 782
click at [115, 183] on input "**********" at bounding box center [149, 183] width 197 height 24
type input "**********"
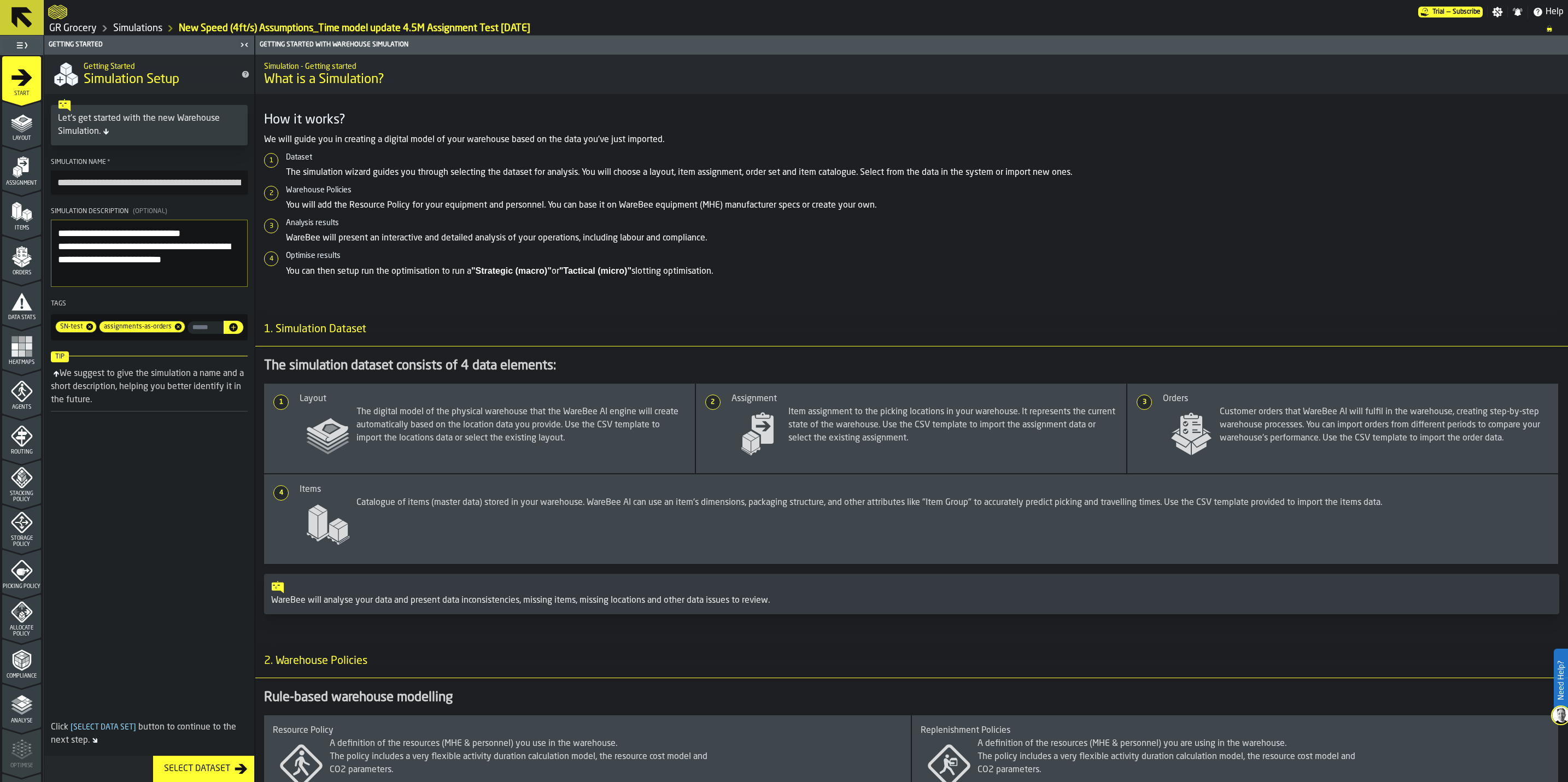
click at [10, 407] on span "Agents" at bounding box center [22, 407] width 39 height 6
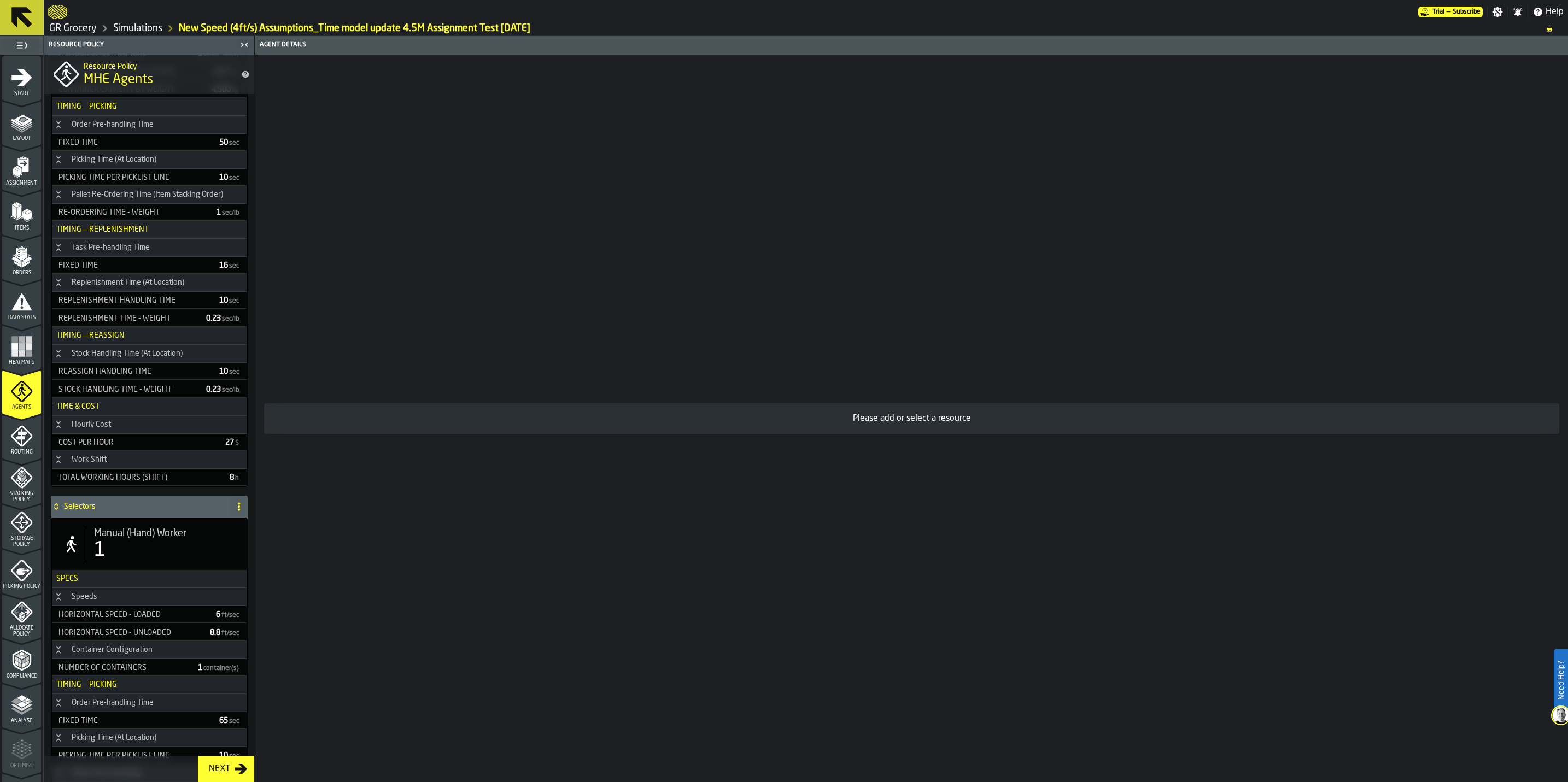
scroll to position [492, 0]
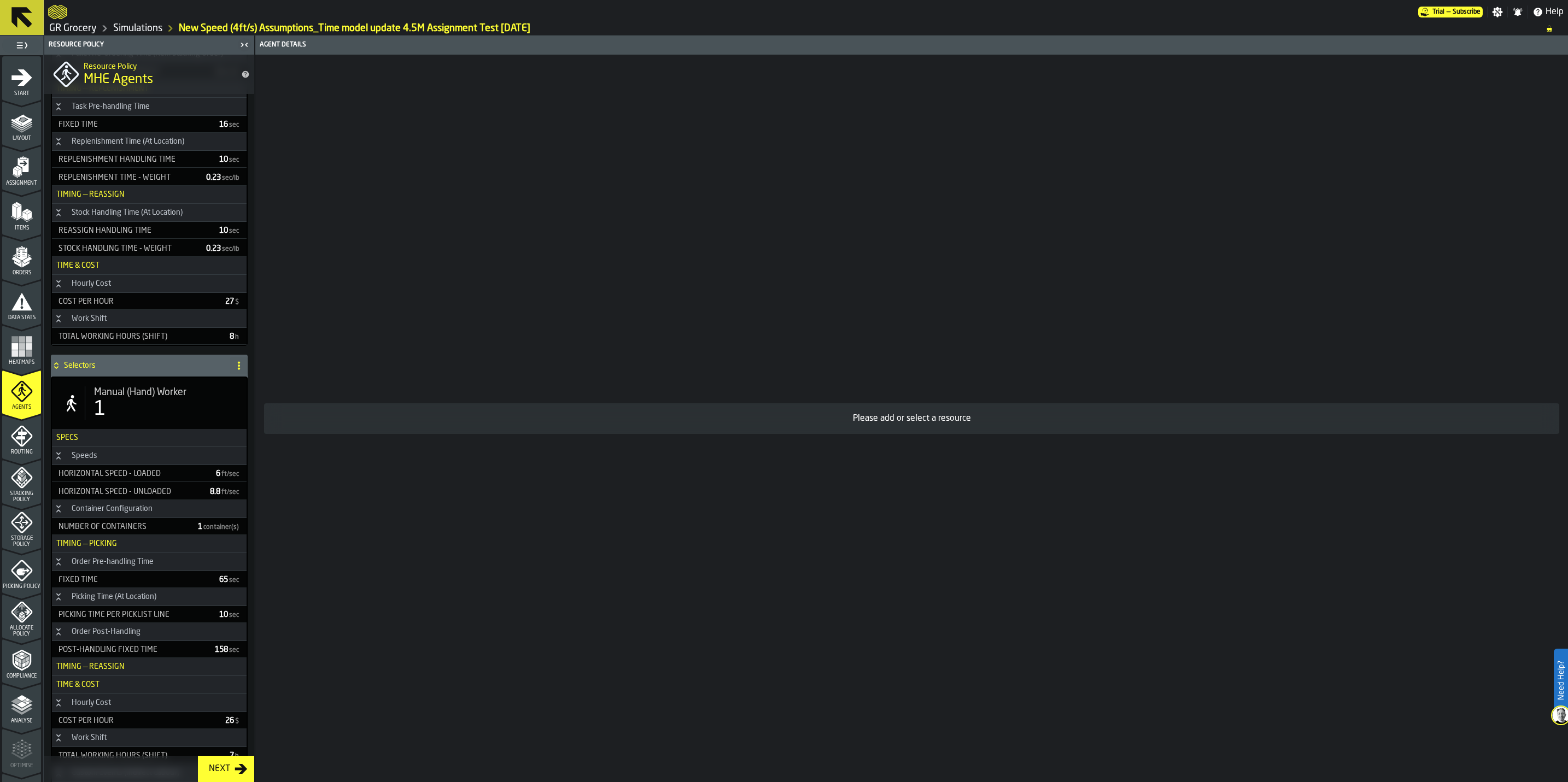
click at [168, 412] on div "1" at bounding box center [166, 409] width 144 height 22
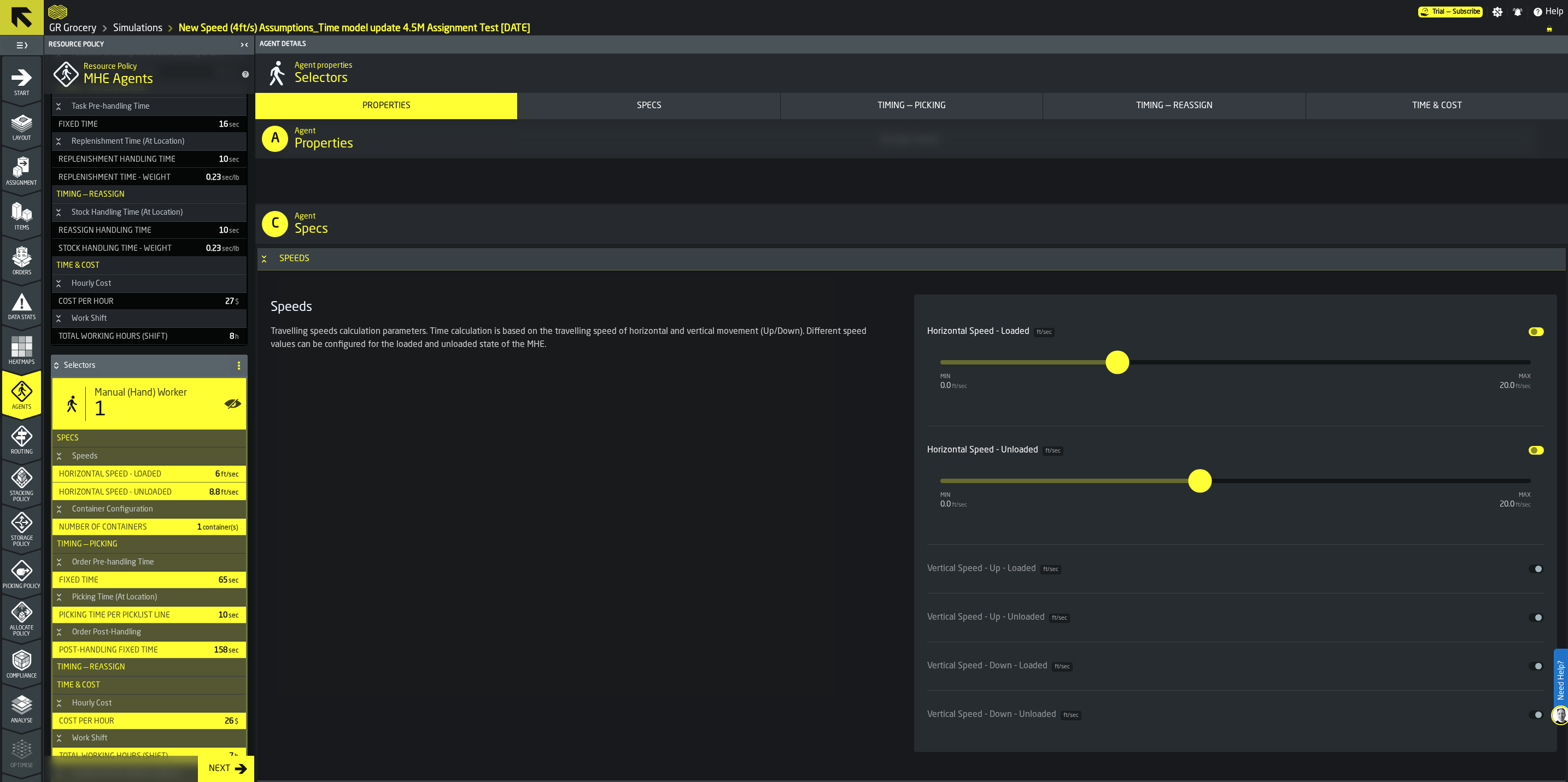
scroll to position [902, 0]
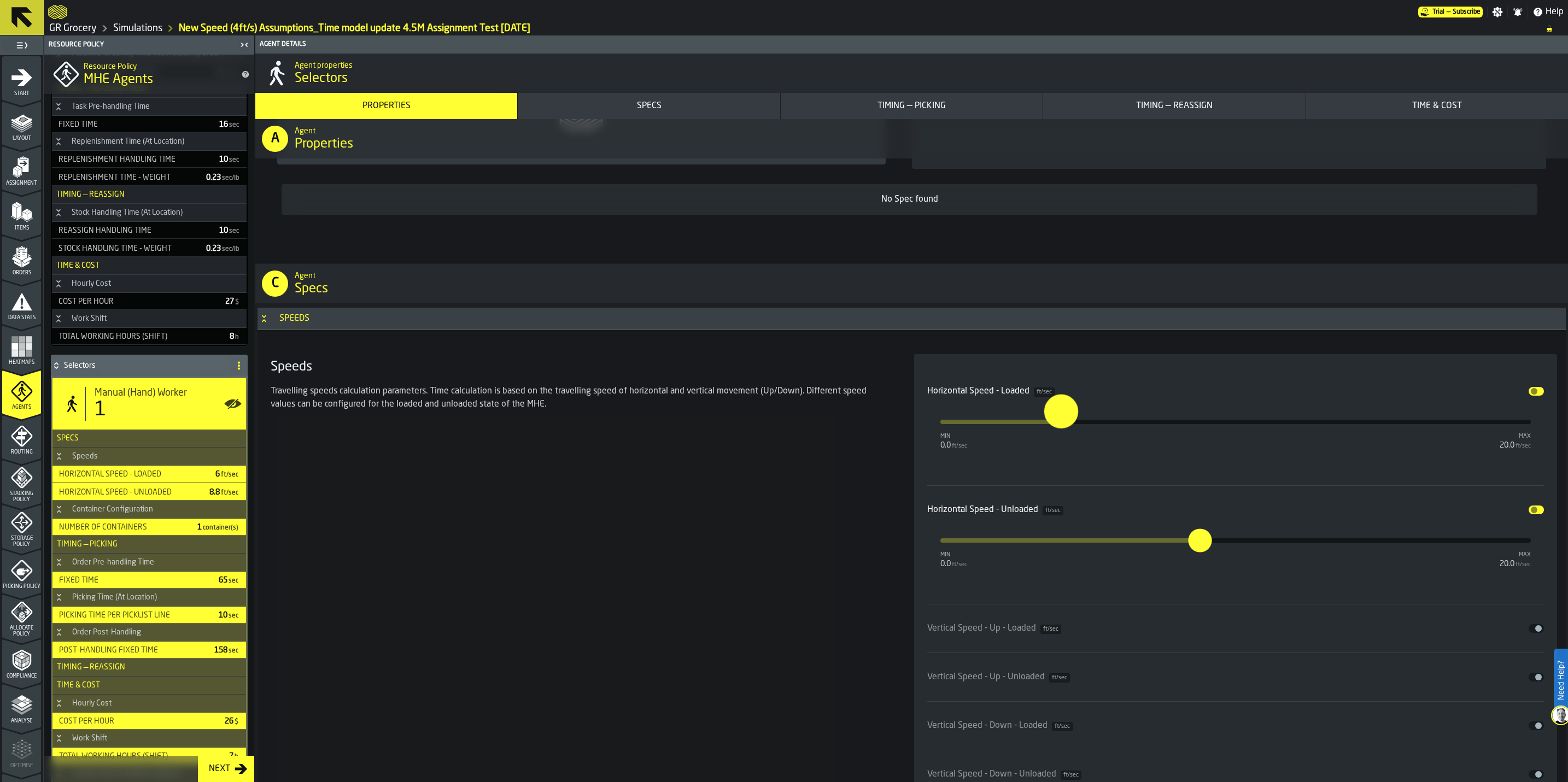
type input "*"
drag, startPoint x: 1116, startPoint y: 417, endPoint x: 1058, endPoint y: 414, distance: 58.1
click at [1054, 414] on input "*" at bounding box center [1047, 411] width 13 height 34
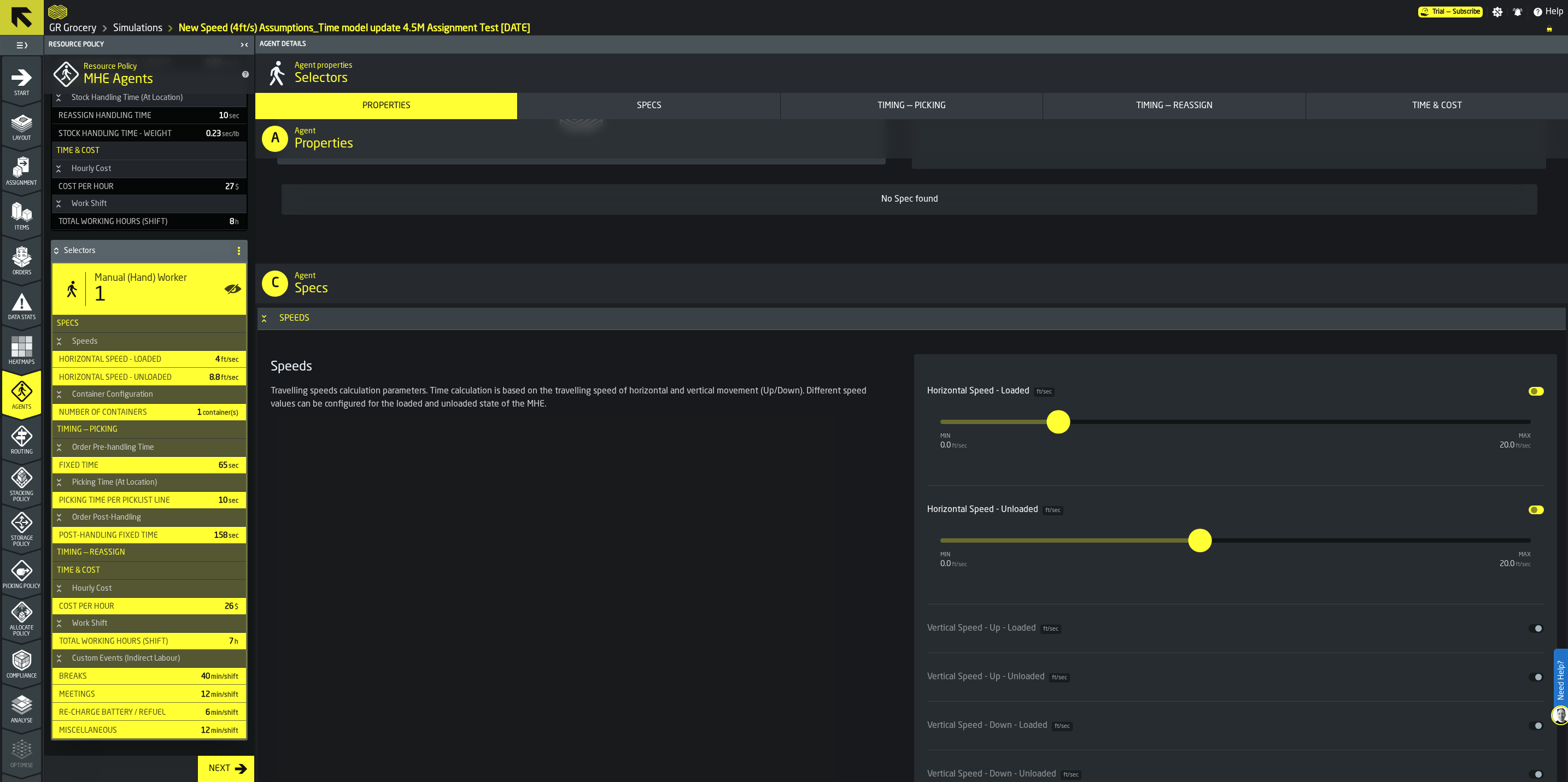
scroll to position [624, 0]
click at [217, 761] on button "Next" at bounding box center [226, 768] width 56 height 27
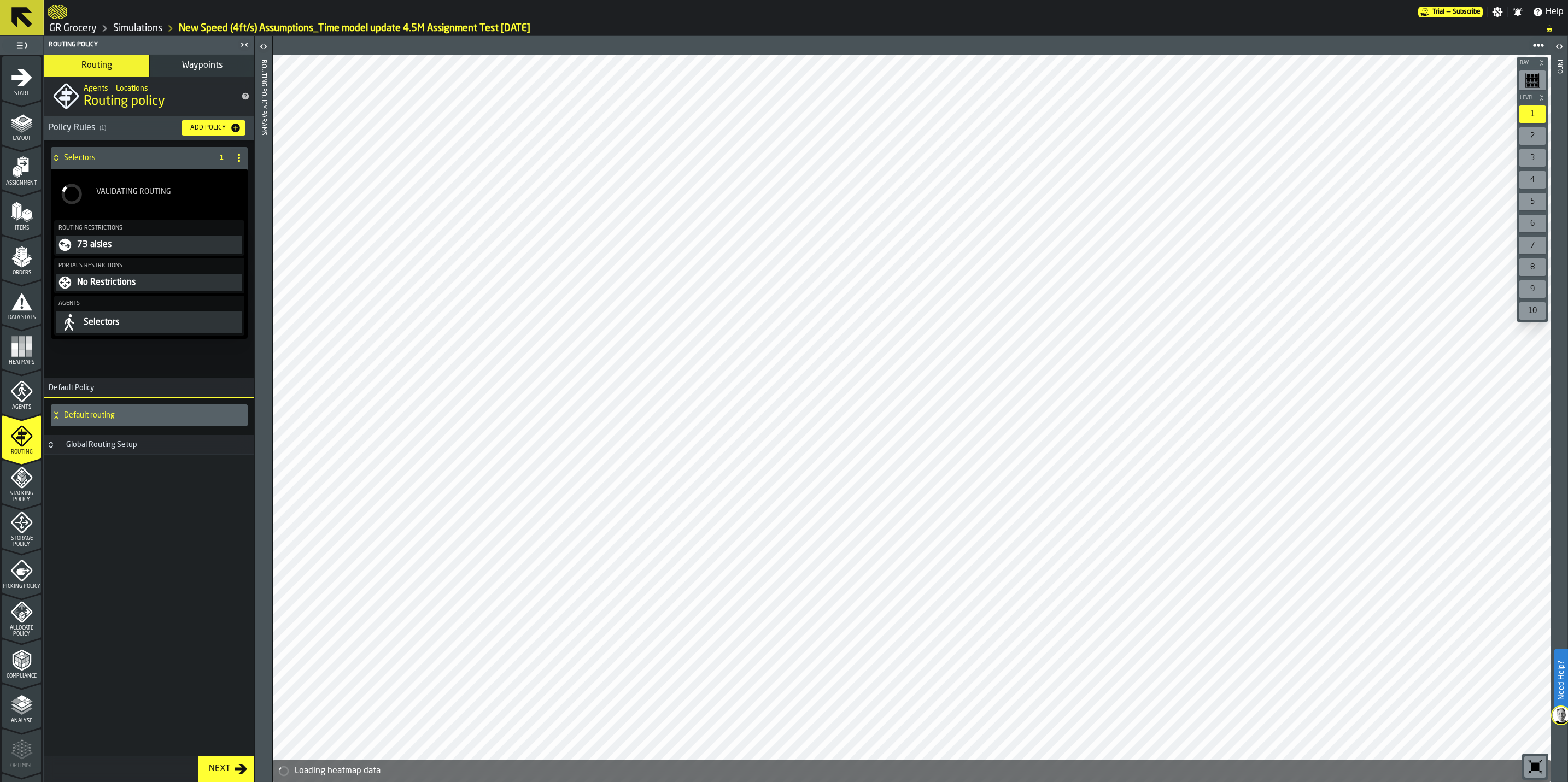
click at [21, 711] on polyline "menu Analyse" at bounding box center [22, 711] width 21 height 8
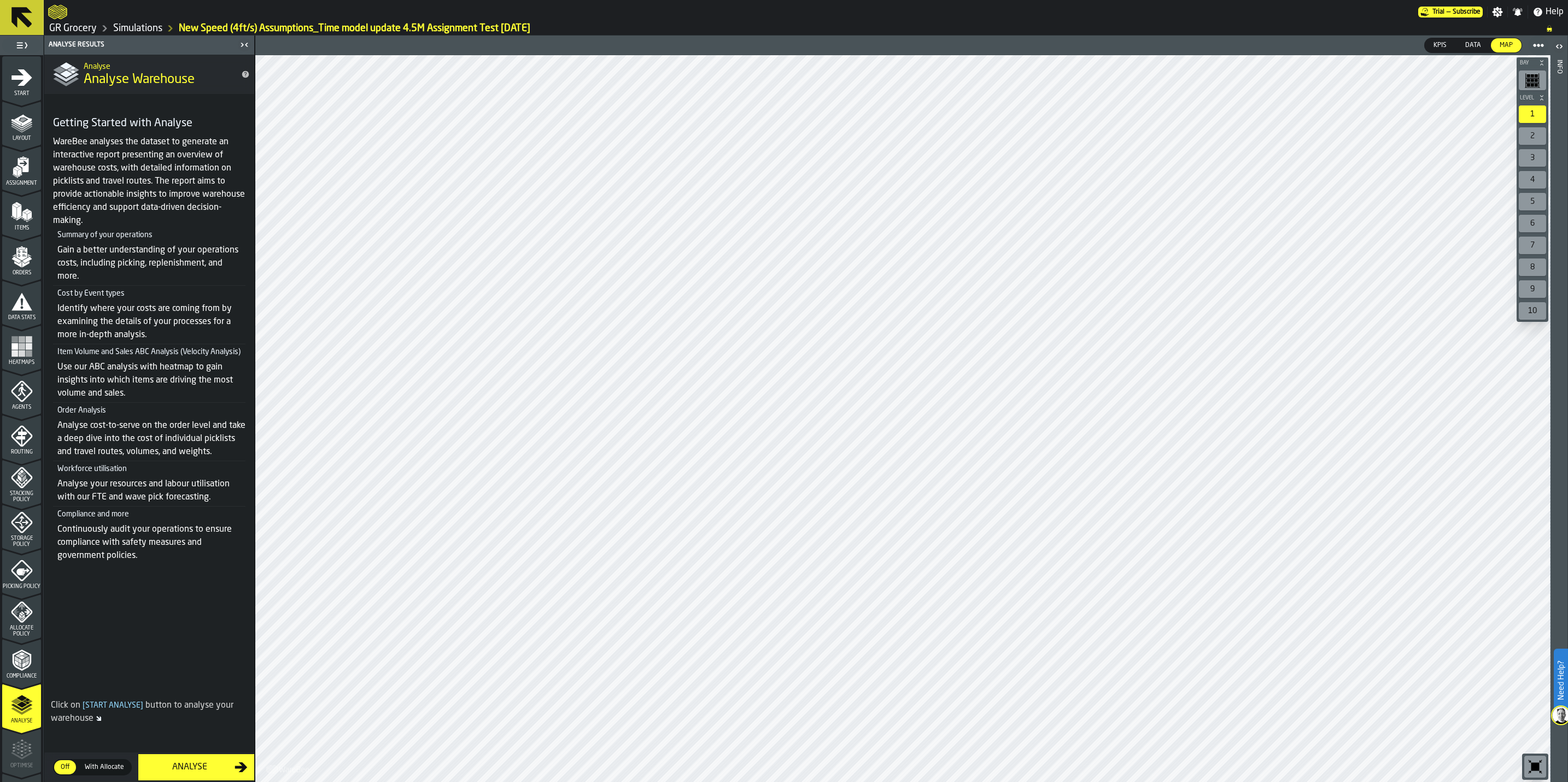
drag, startPoint x: 10, startPoint y: 101, endPoint x: 17, endPoint y: 107, distance: 9.2
click at [10, 101] on icon "menu Start" at bounding box center [22, 101] width 39 height 10
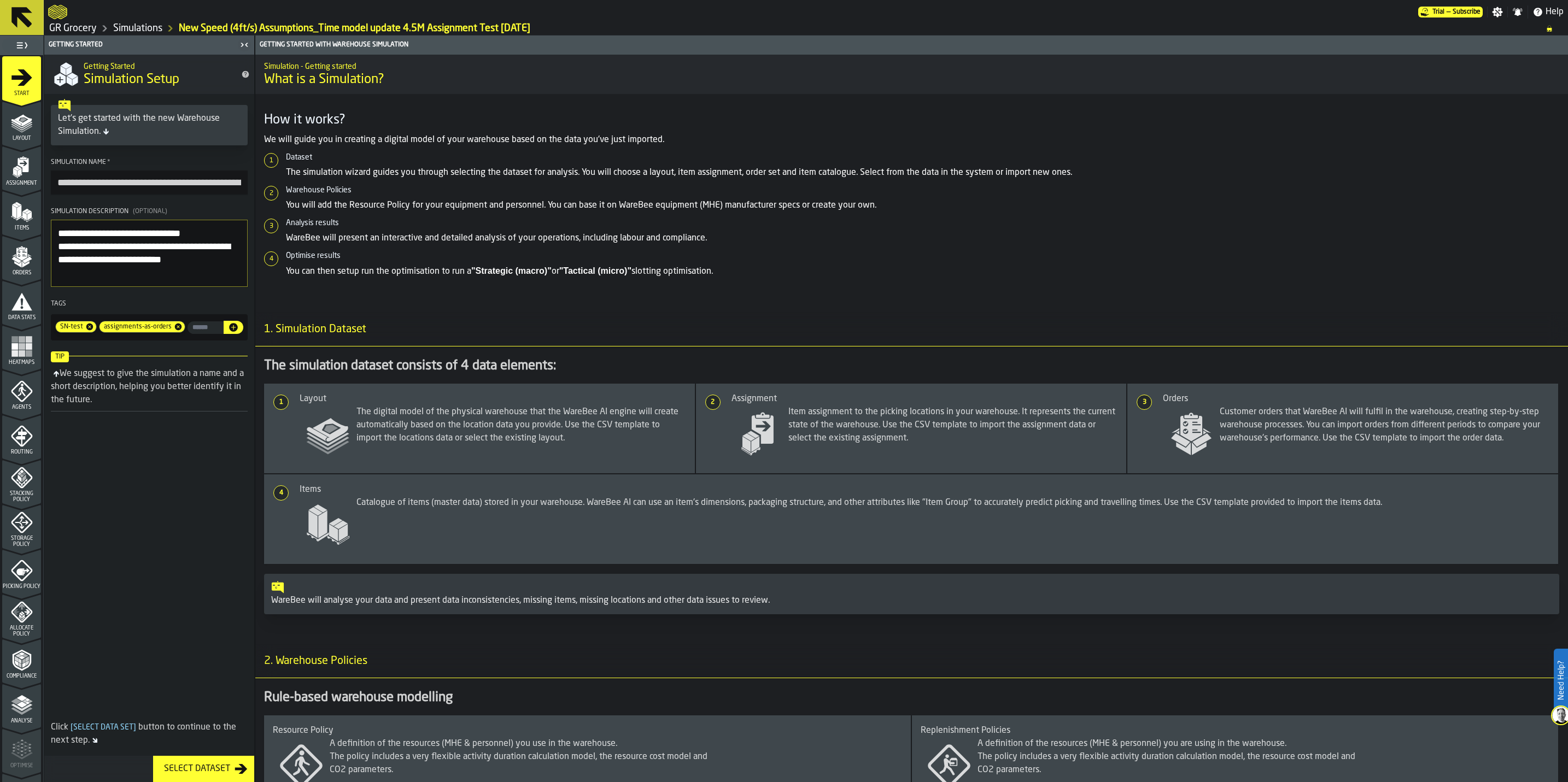
click at [200, 334] on input "input-value-" at bounding box center [205, 327] width 36 height 13
type input "**********"
click at [113, 335] on button "button-" at bounding box center [104, 342] width 19 height 13
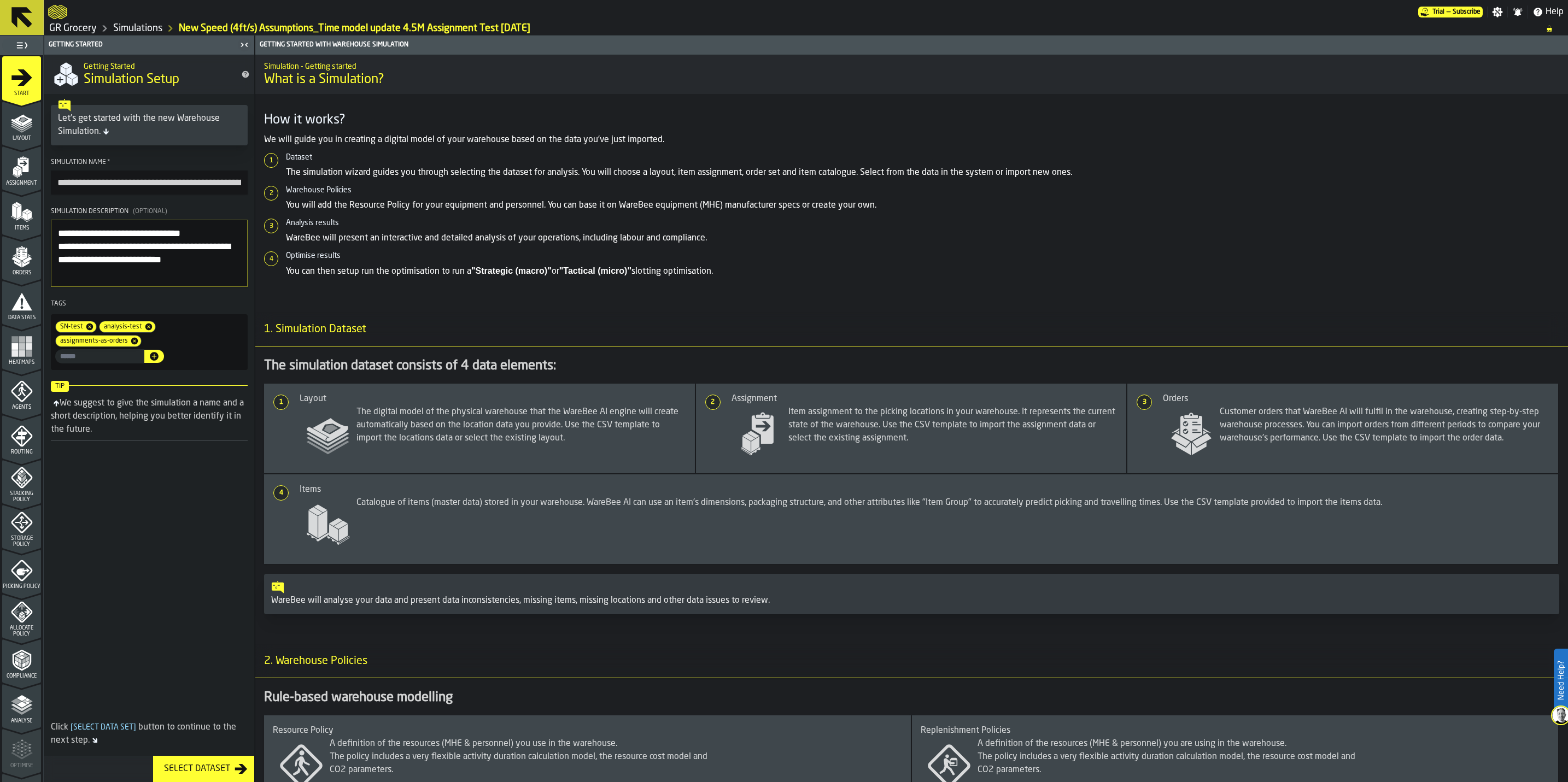
click at [11, 707] on icon "menu Analyse" at bounding box center [22, 705] width 22 height 22
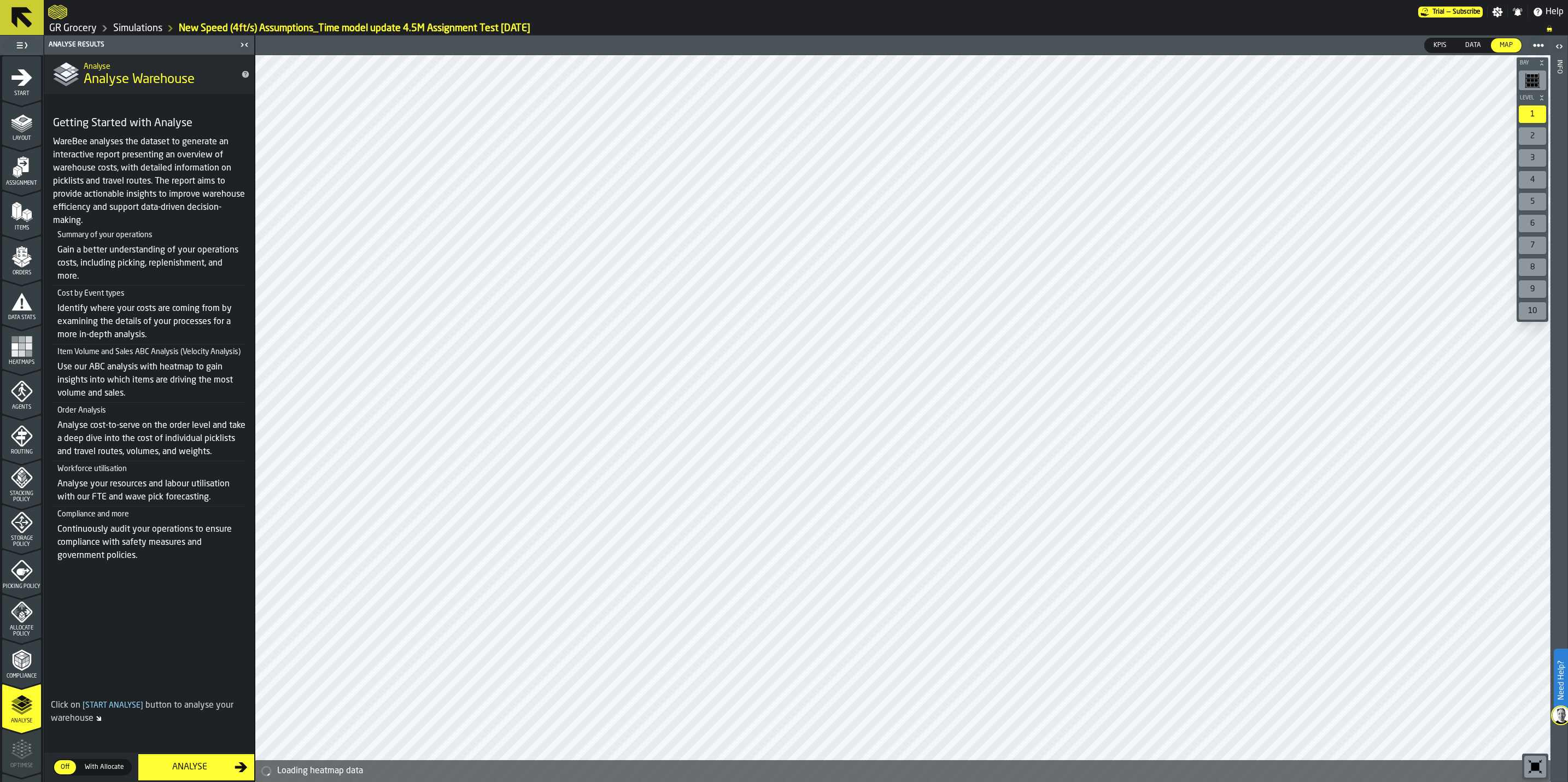
click at [223, 763] on div "Analyse" at bounding box center [189, 768] width 89 height 13
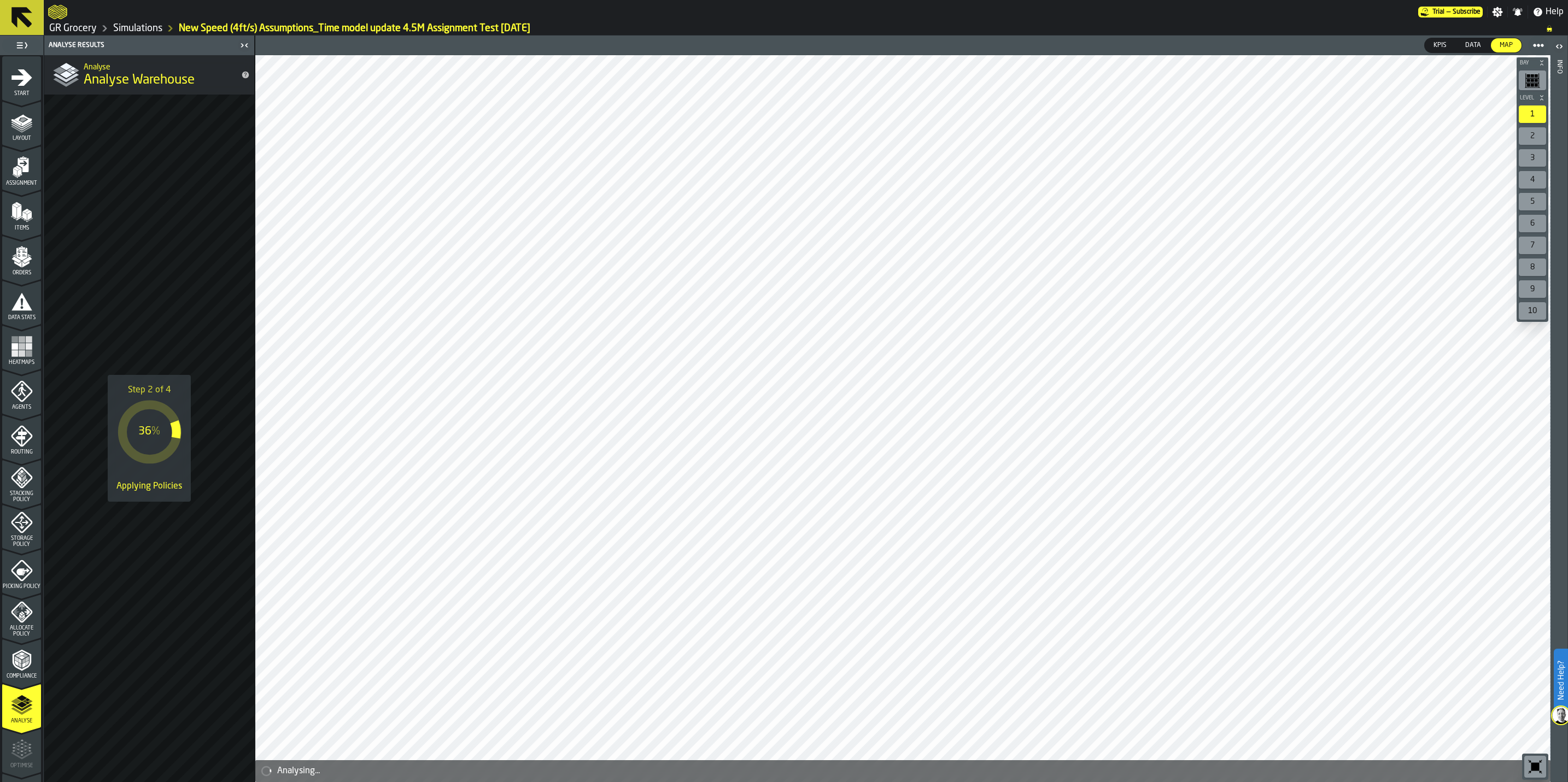
click at [137, 28] on link "Simulations" at bounding box center [138, 28] width 49 height 12
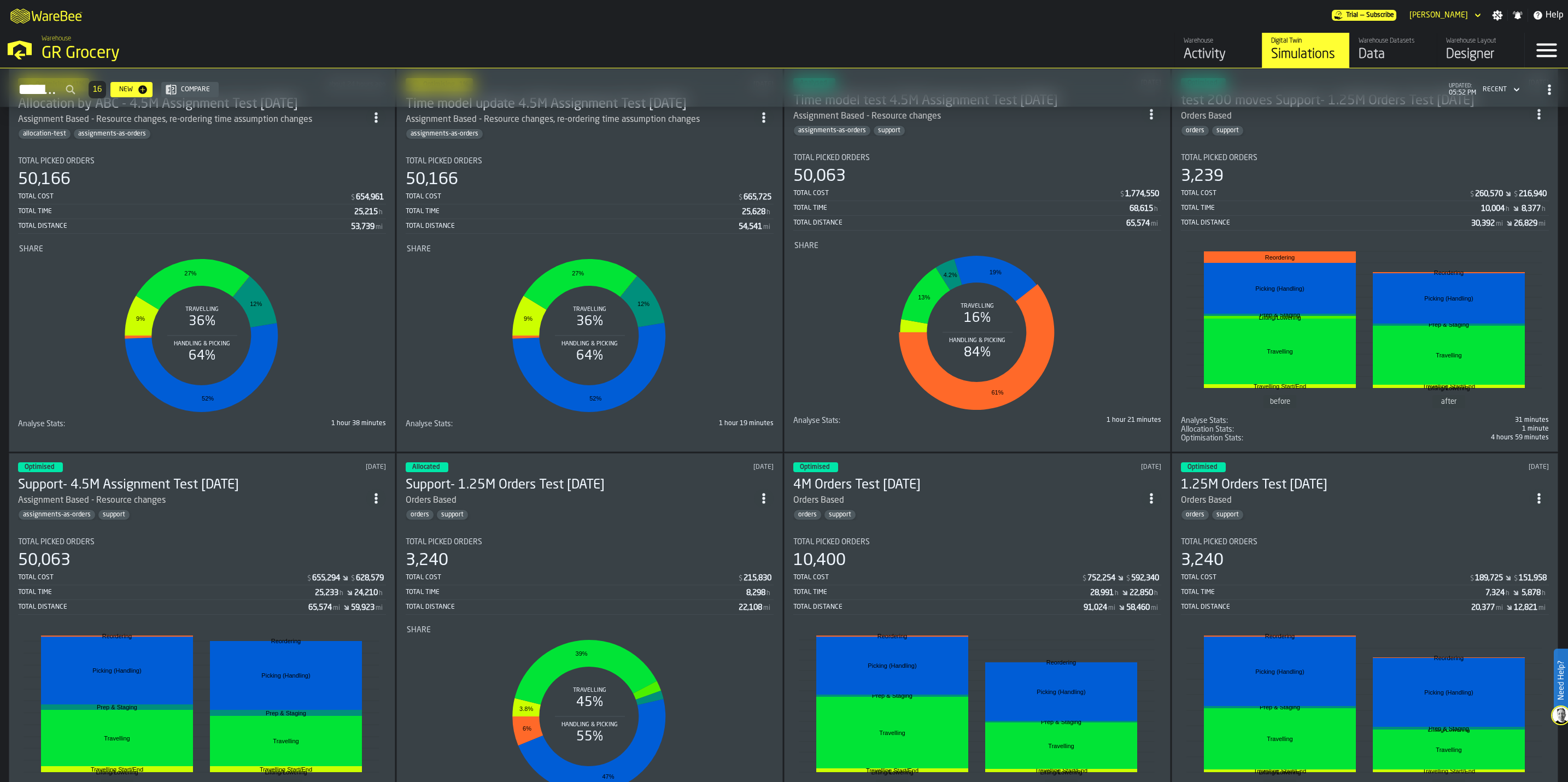
scroll to position [1558, 0]
